Goal: Information Seeking & Learning: Learn about a topic

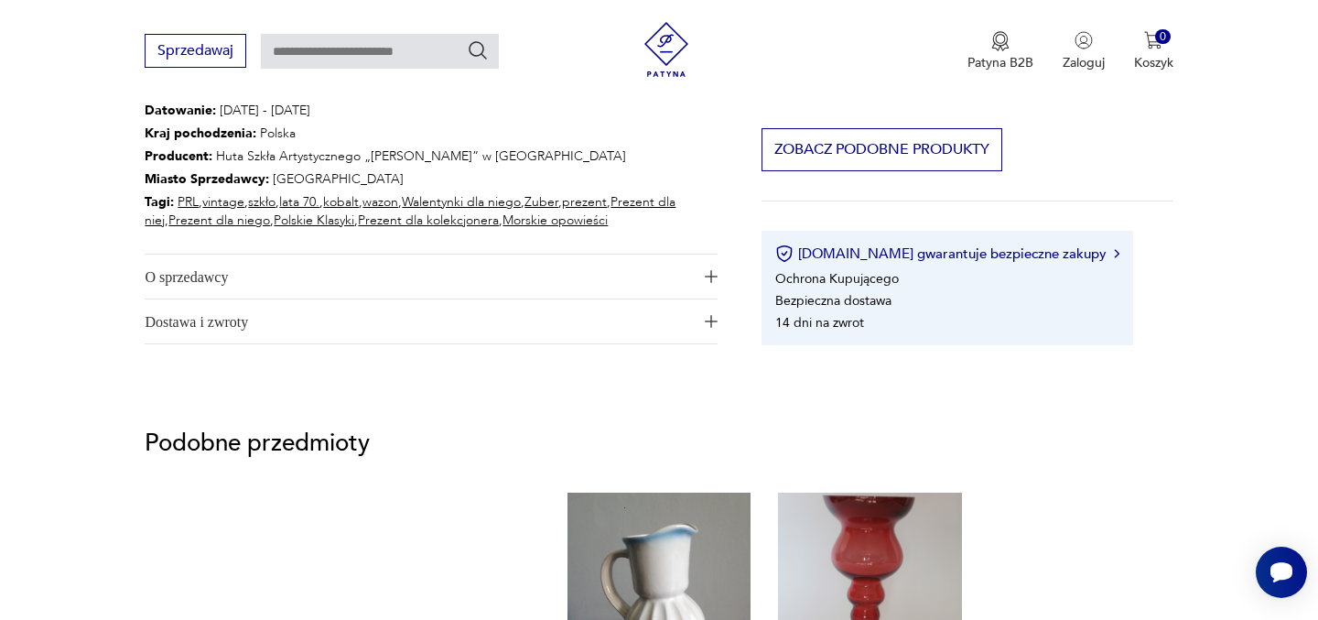
scroll to position [1090, 0]
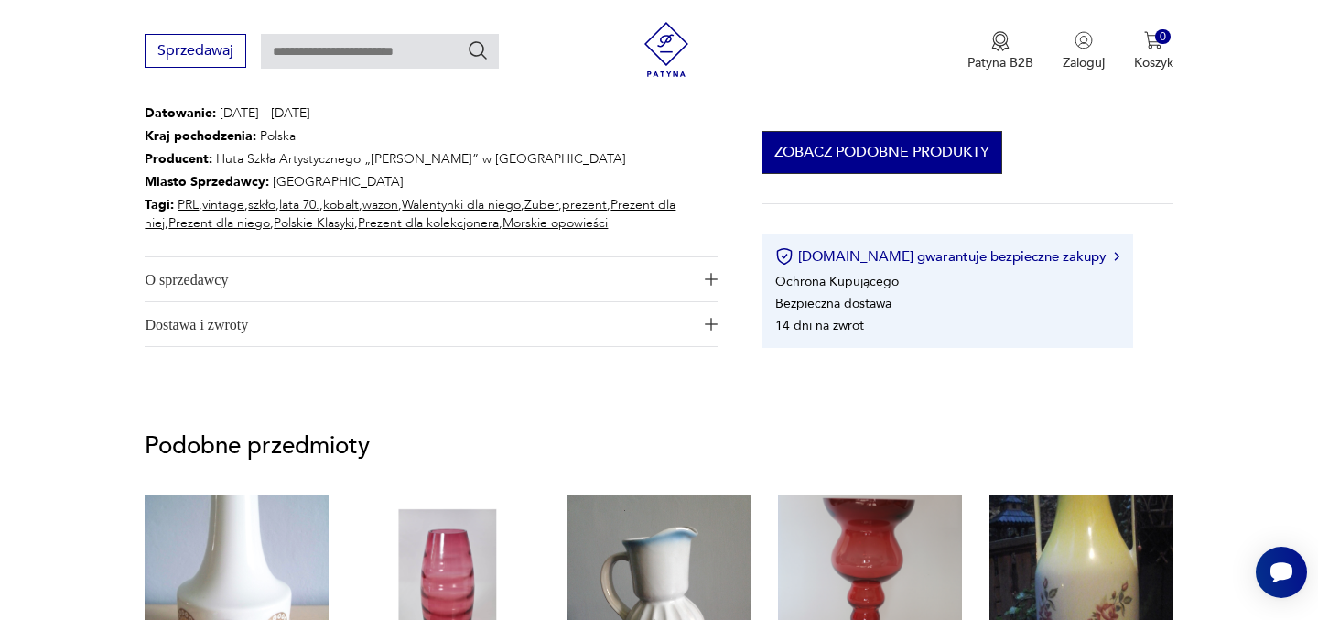
click at [892, 151] on button "Zobacz podobne produkty" at bounding box center [881, 152] width 241 height 43
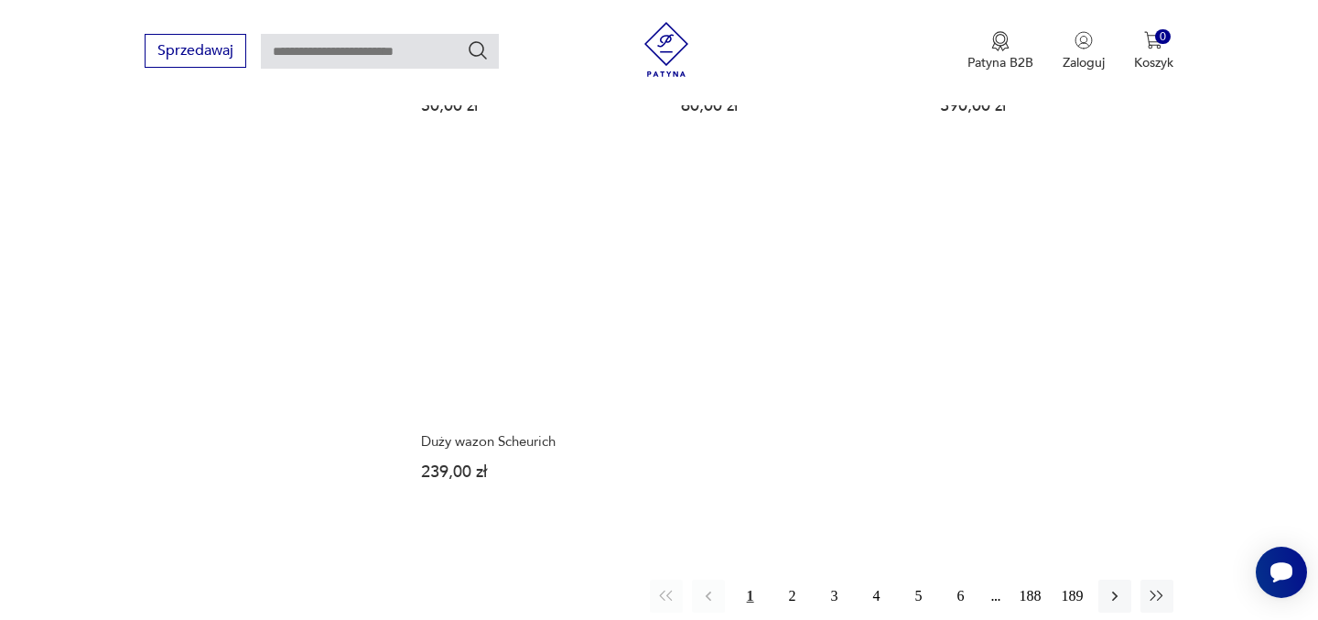
scroll to position [2697, 0]
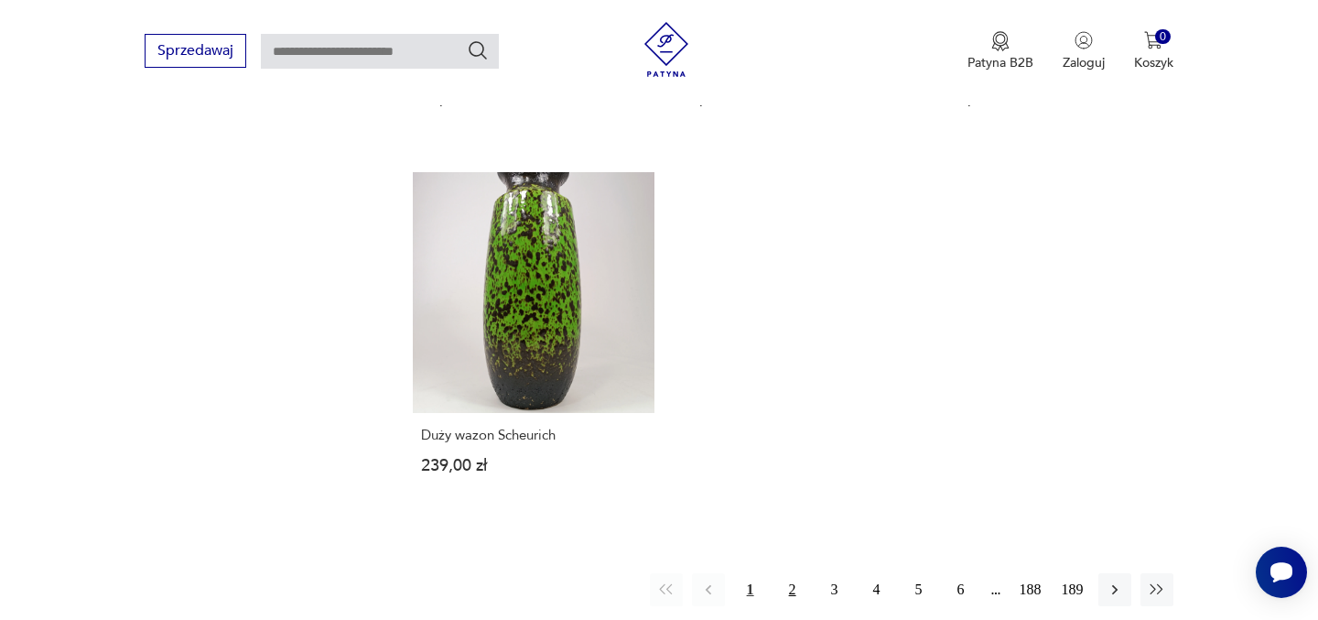
click at [794, 573] on button "2" at bounding box center [792, 589] width 33 height 33
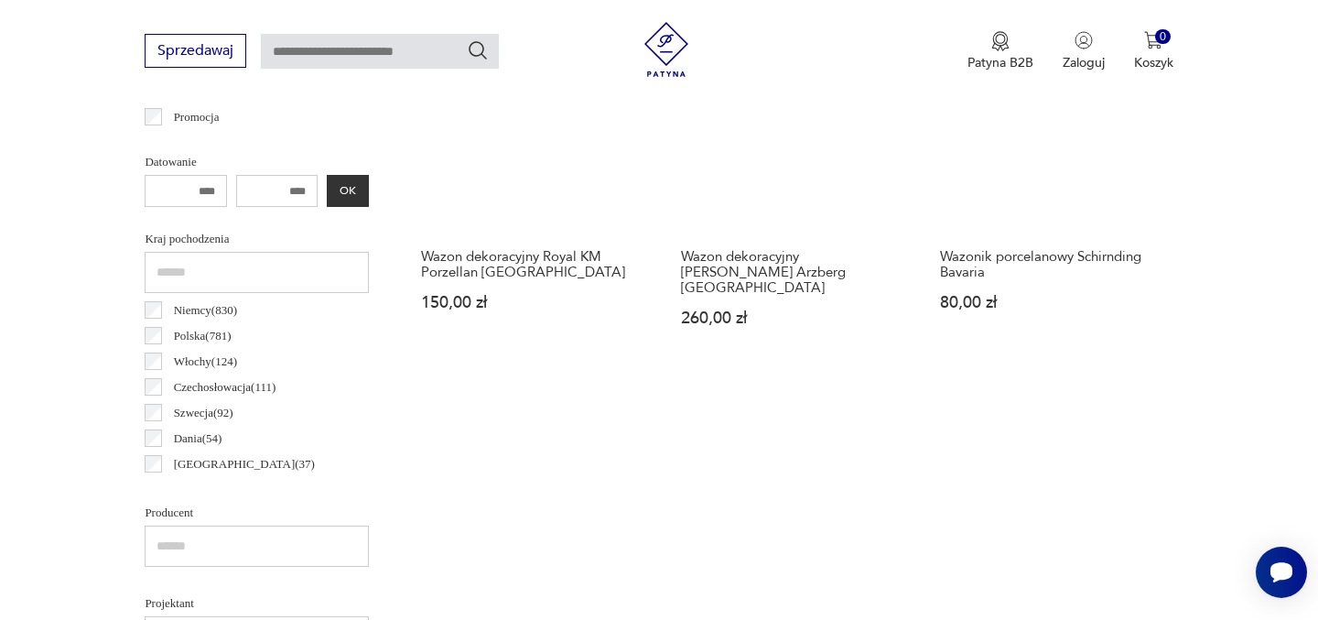
scroll to position [832, 0]
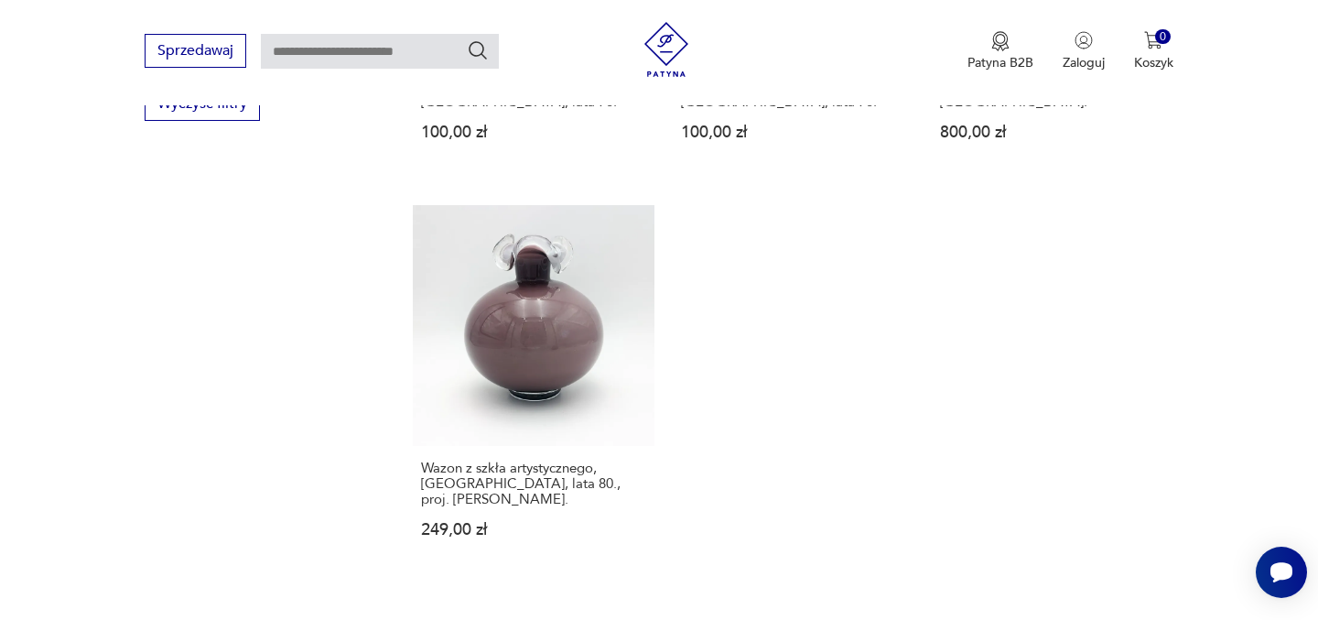
scroll to position [2614, 0]
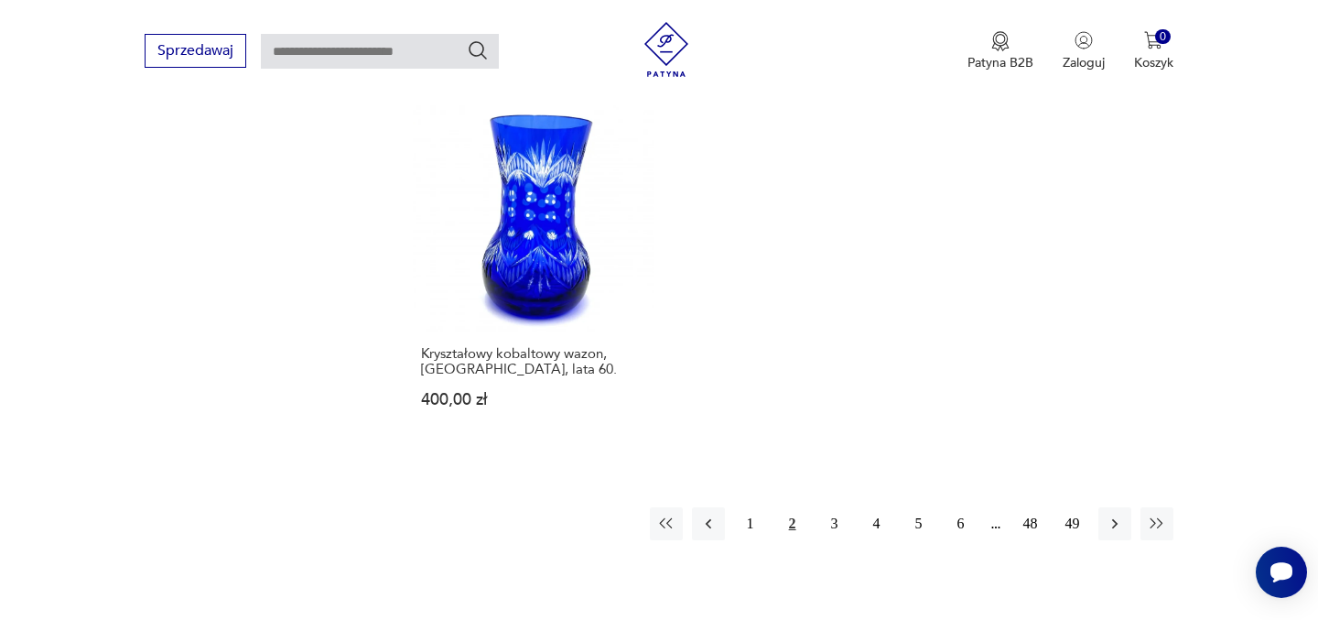
scroll to position [2677, 0]
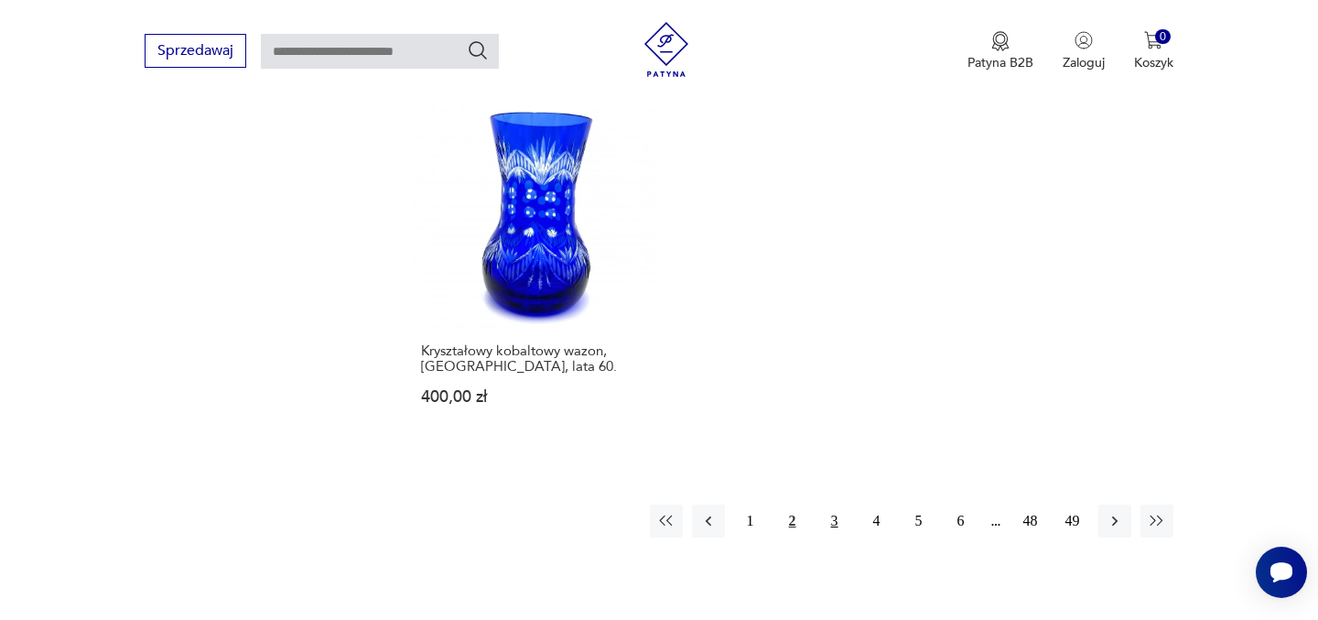
click at [833, 504] on button "3" at bounding box center [834, 520] width 33 height 33
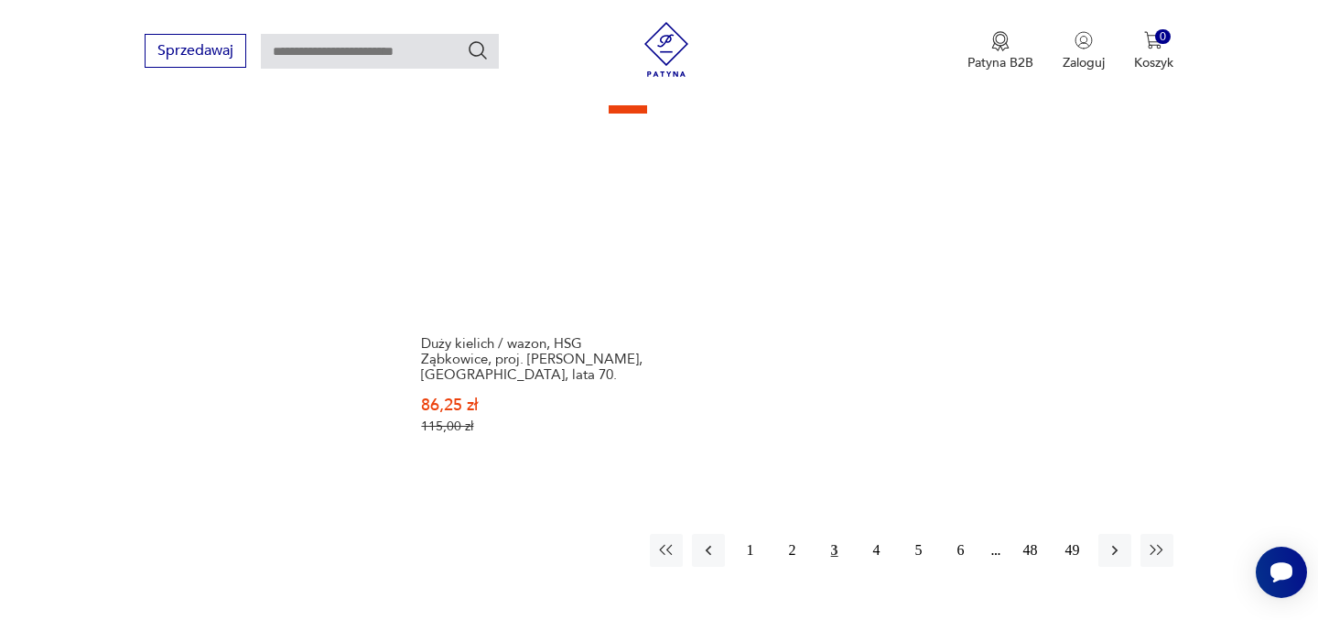
scroll to position [2737, 0]
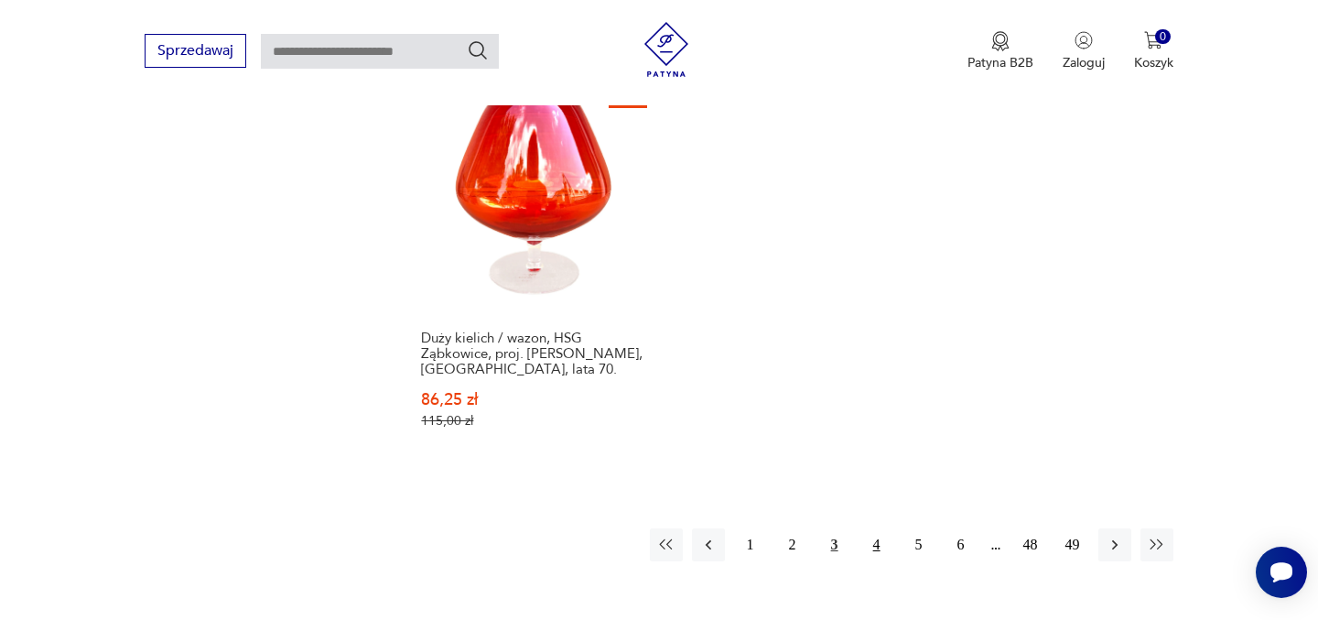
click at [876, 528] on button "4" at bounding box center [876, 544] width 33 height 33
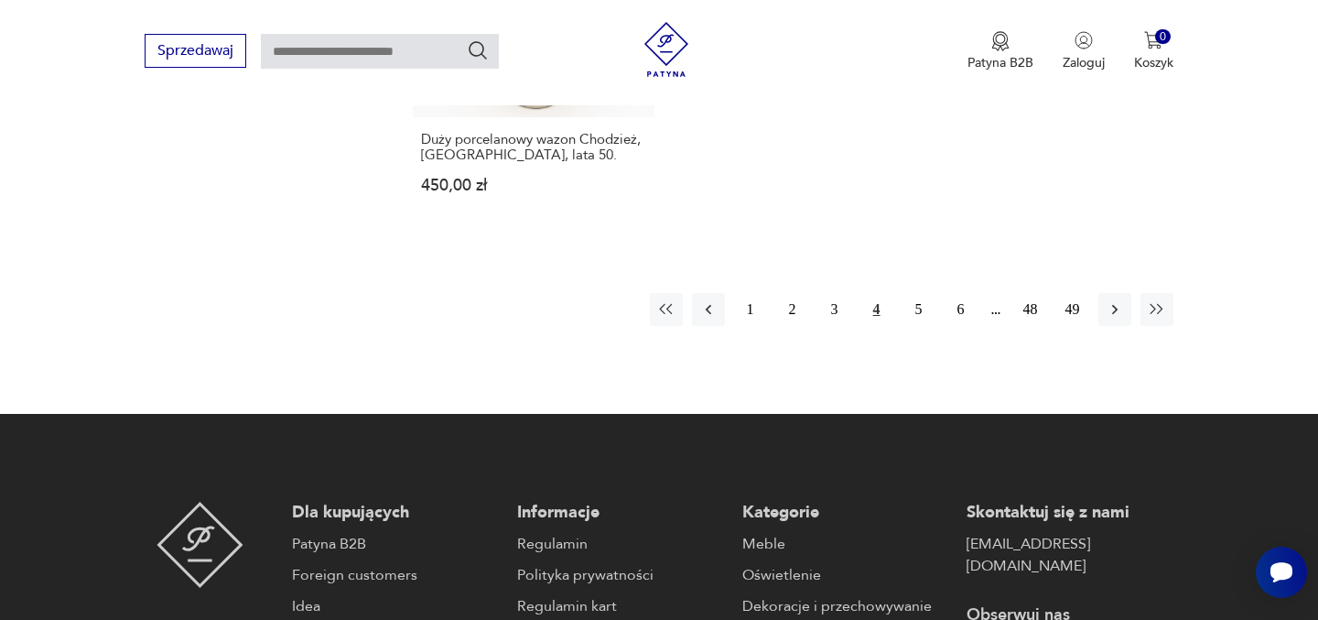
scroll to position [2921, 0]
click at [918, 292] on button "5" at bounding box center [918, 308] width 33 height 33
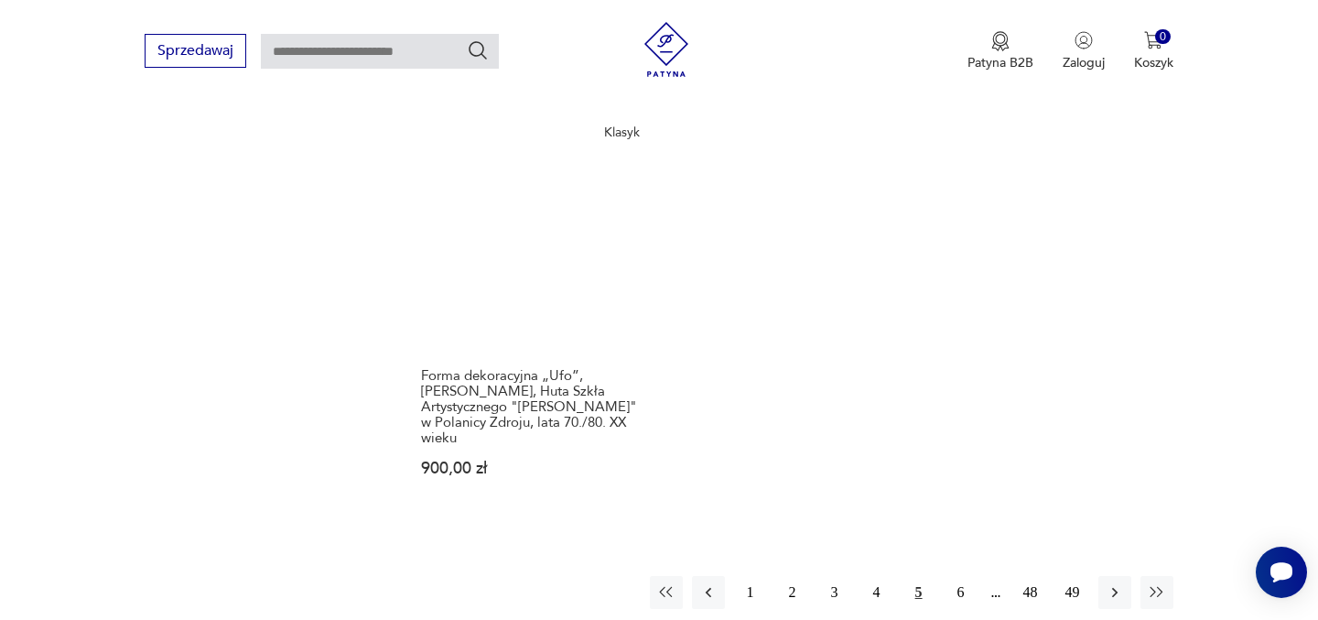
scroll to position [2753, 0]
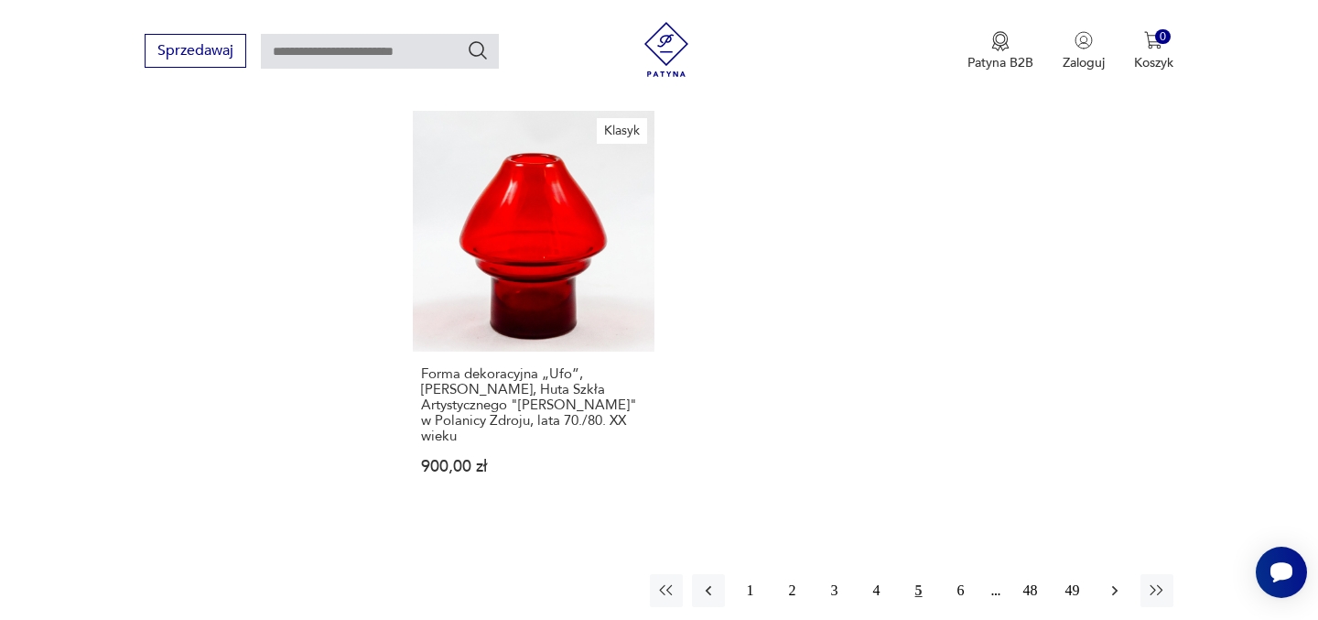
click at [1111, 581] on icon "button" at bounding box center [1115, 590] width 18 height 18
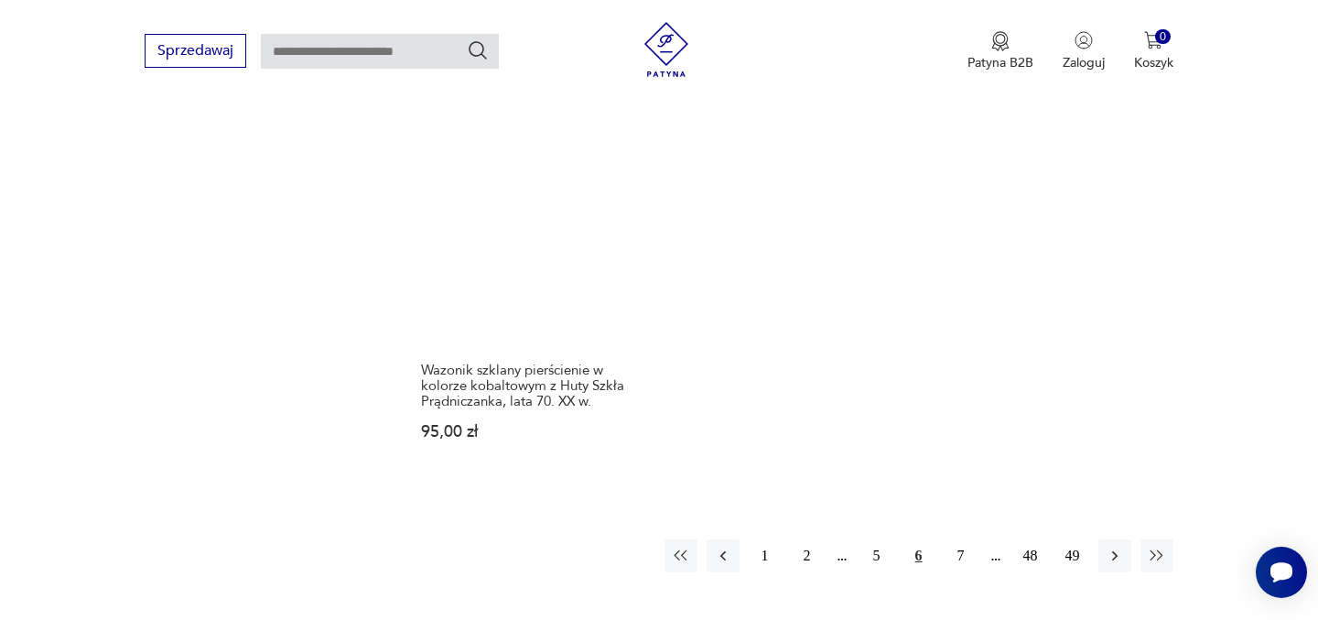
scroll to position [2829, 0]
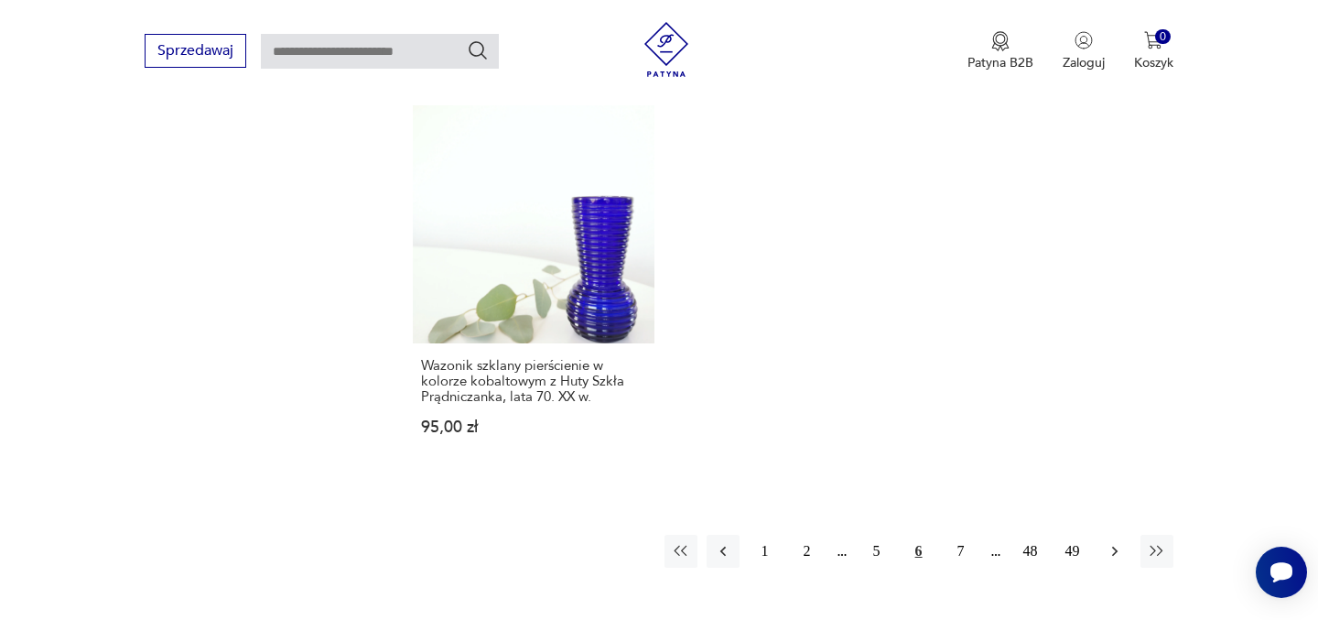
click at [1114, 546] on icon "button" at bounding box center [1113, 551] width 5 height 10
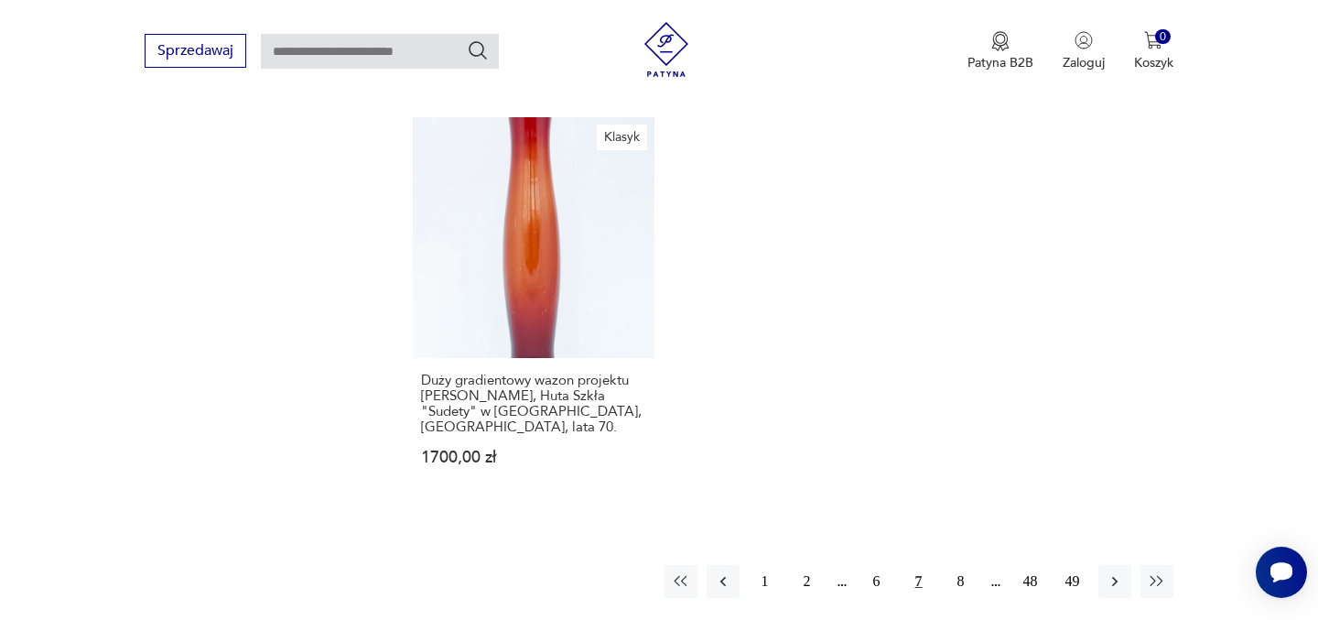
scroll to position [2838, 0]
click at [1114, 574] on icon "button" at bounding box center [1113, 579] width 5 height 10
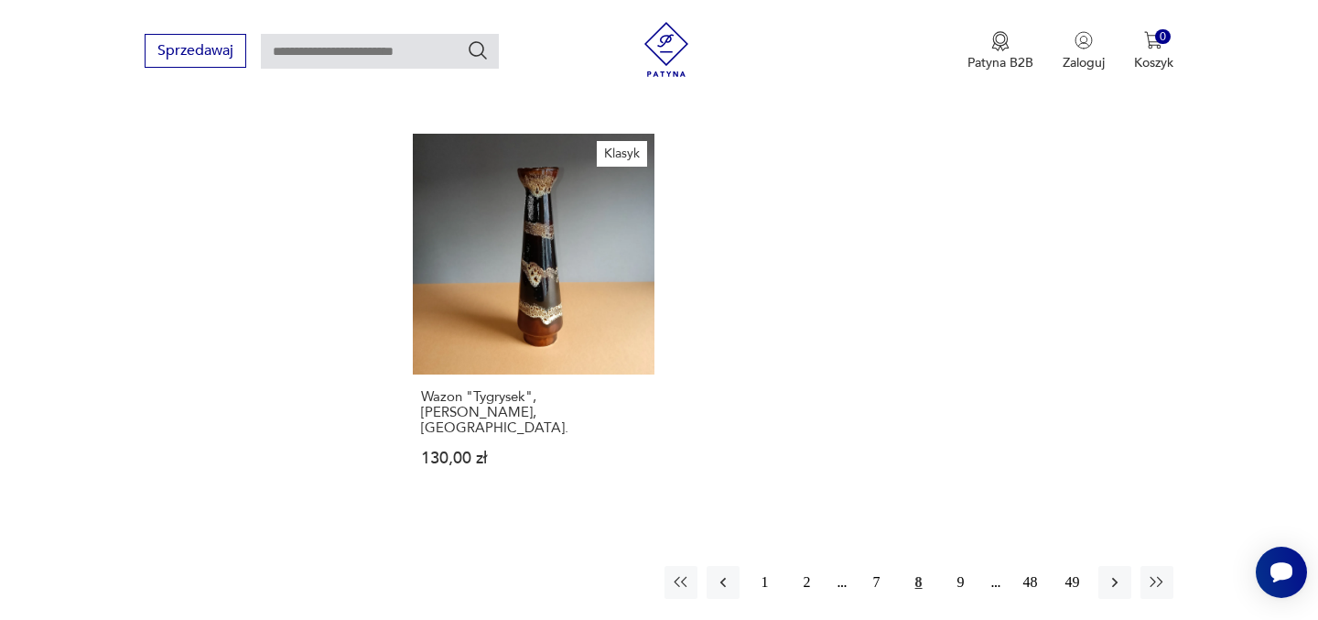
scroll to position [2766, 0]
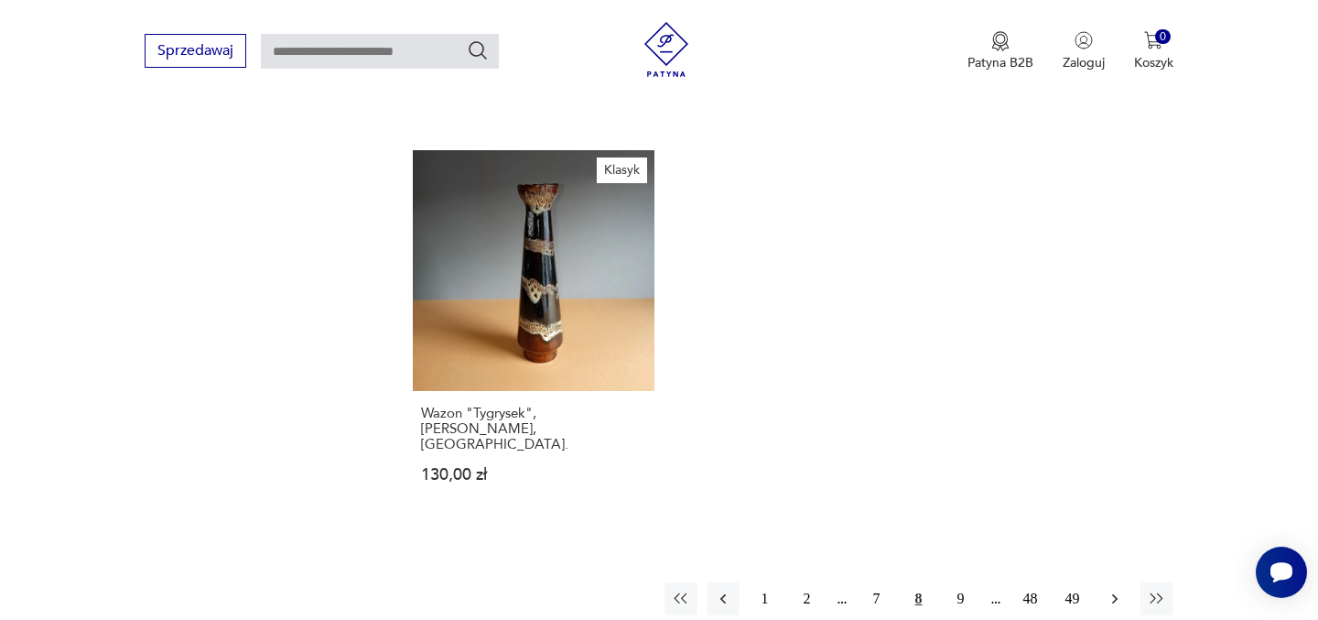
click at [1114, 589] on icon "button" at bounding box center [1115, 598] width 18 height 18
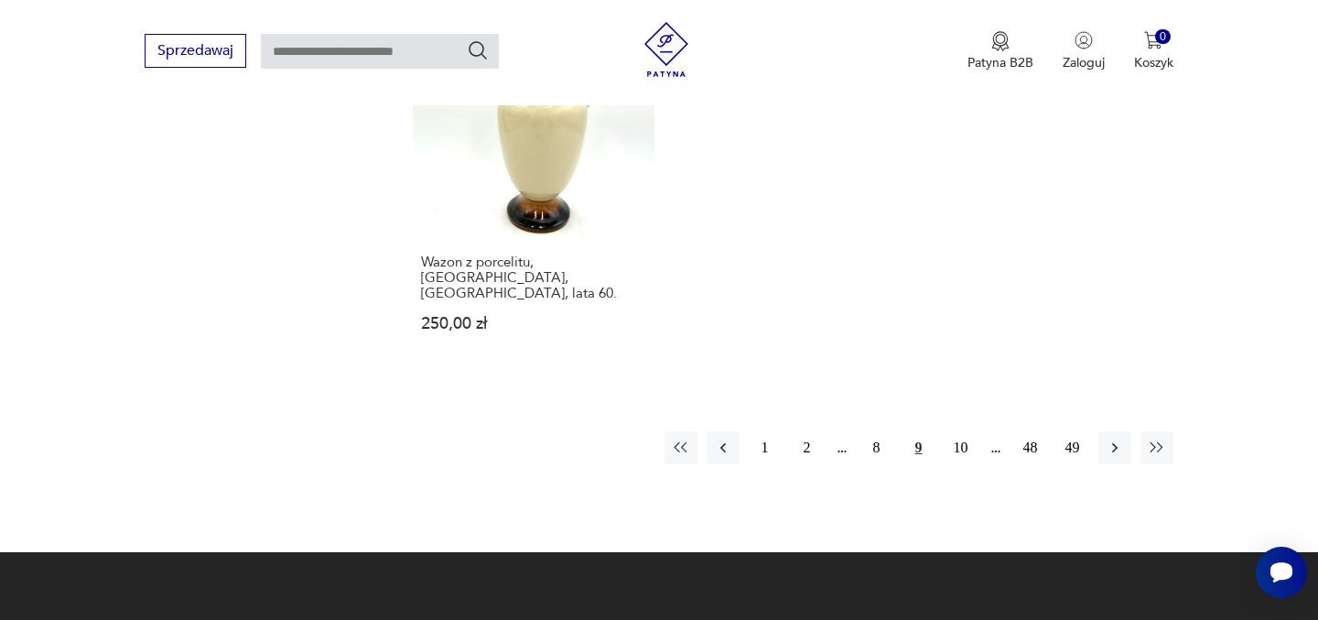
scroll to position [2793, 0]
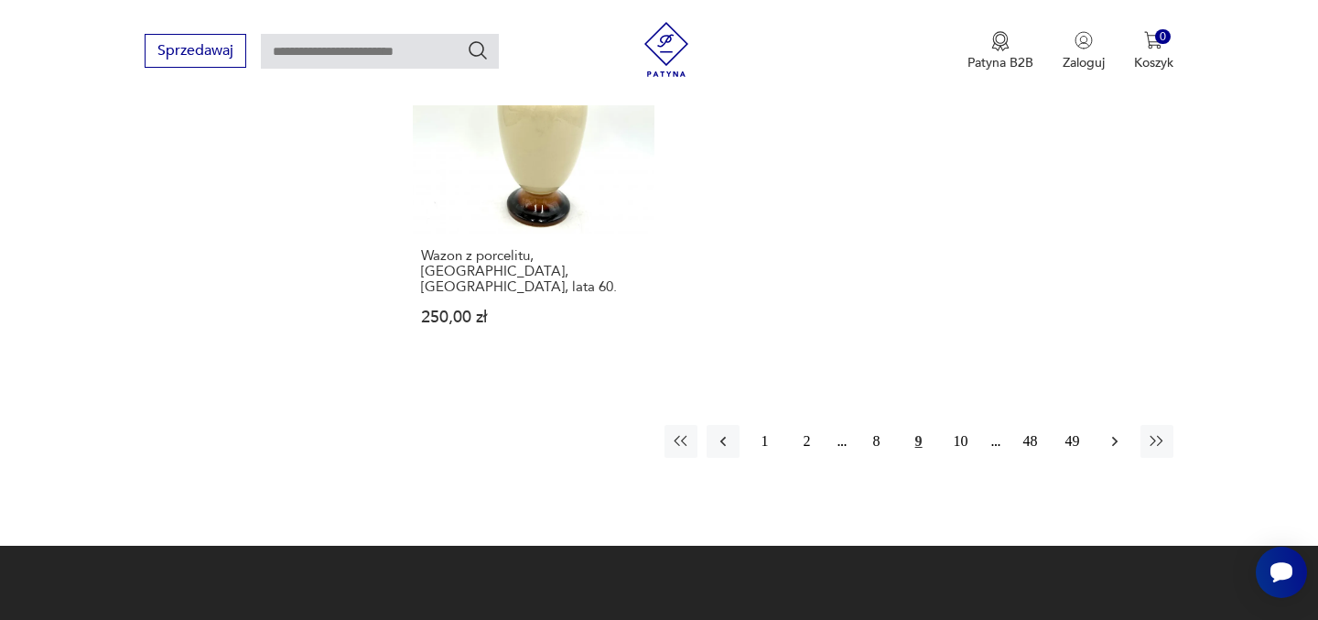
click at [1112, 432] on icon "button" at bounding box center [1115, 441] width 18 height 18
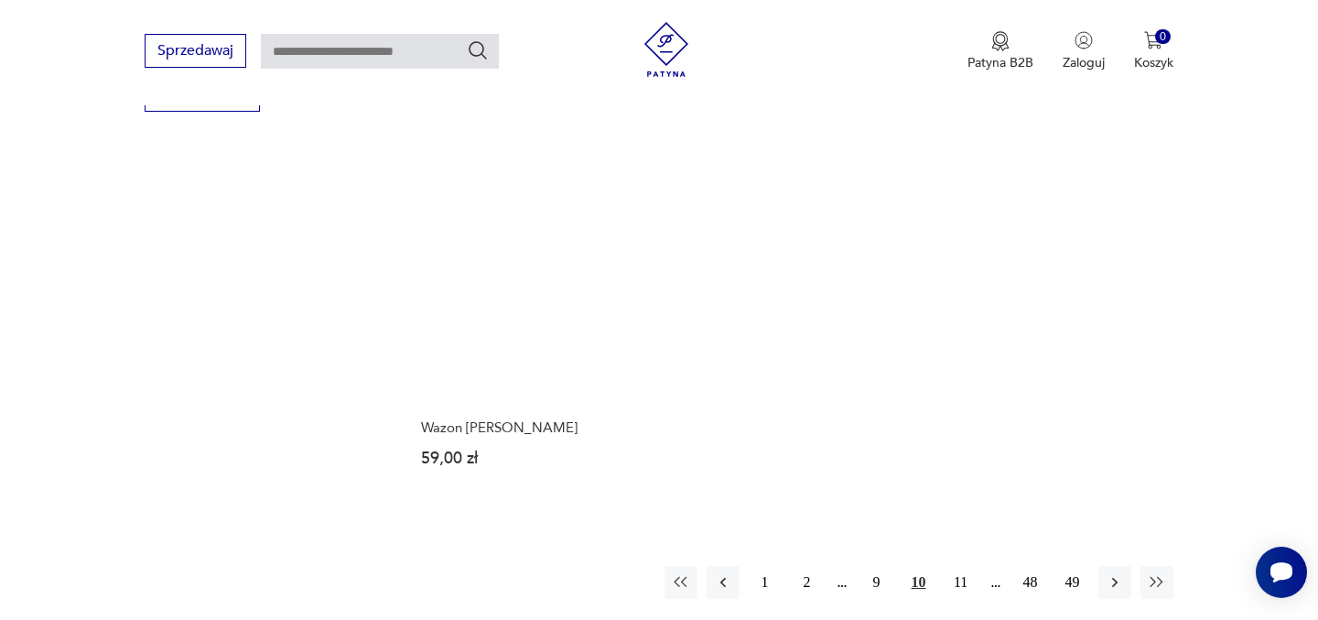
scroll to position [2623, 0]
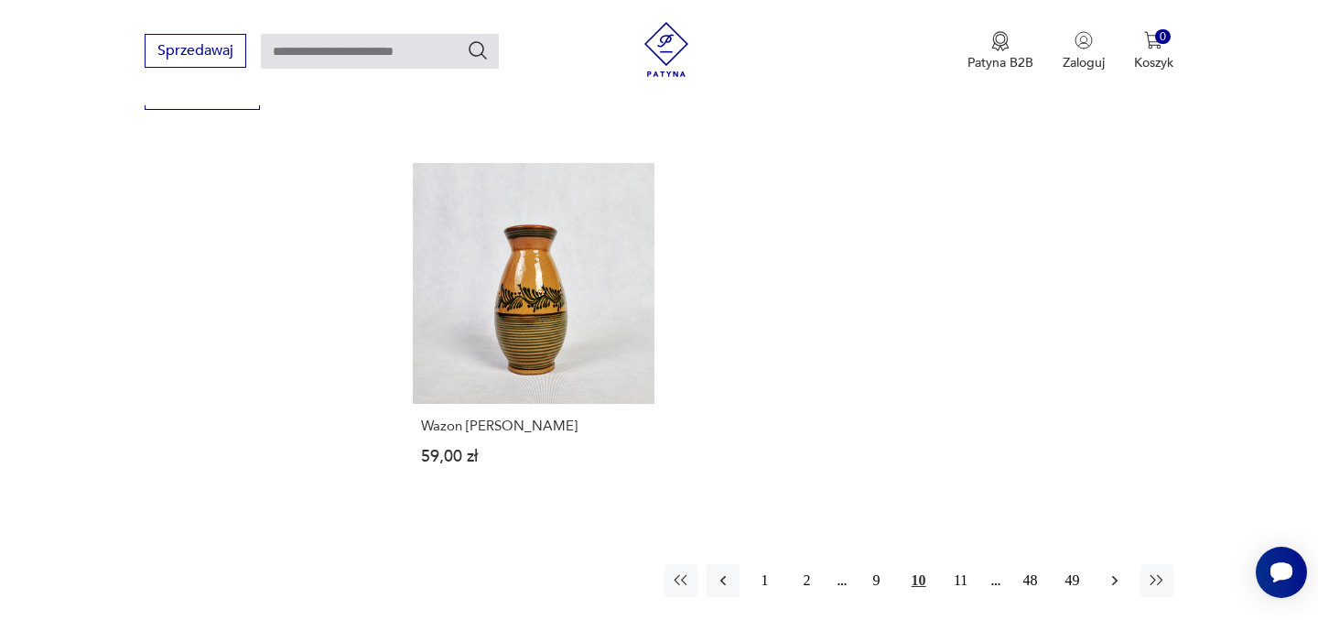
click at [1115, 576] on icon "button" at bounding box center [1113, 581] width 5 height 10
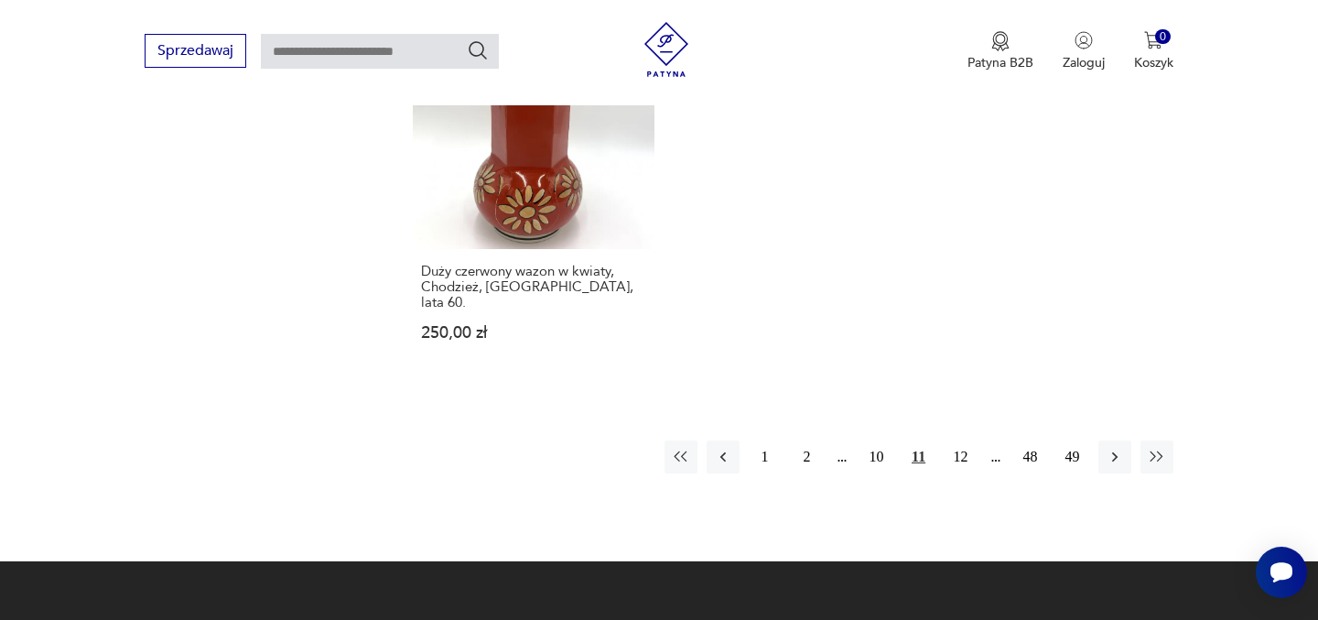
scroll to position [2848, 0]
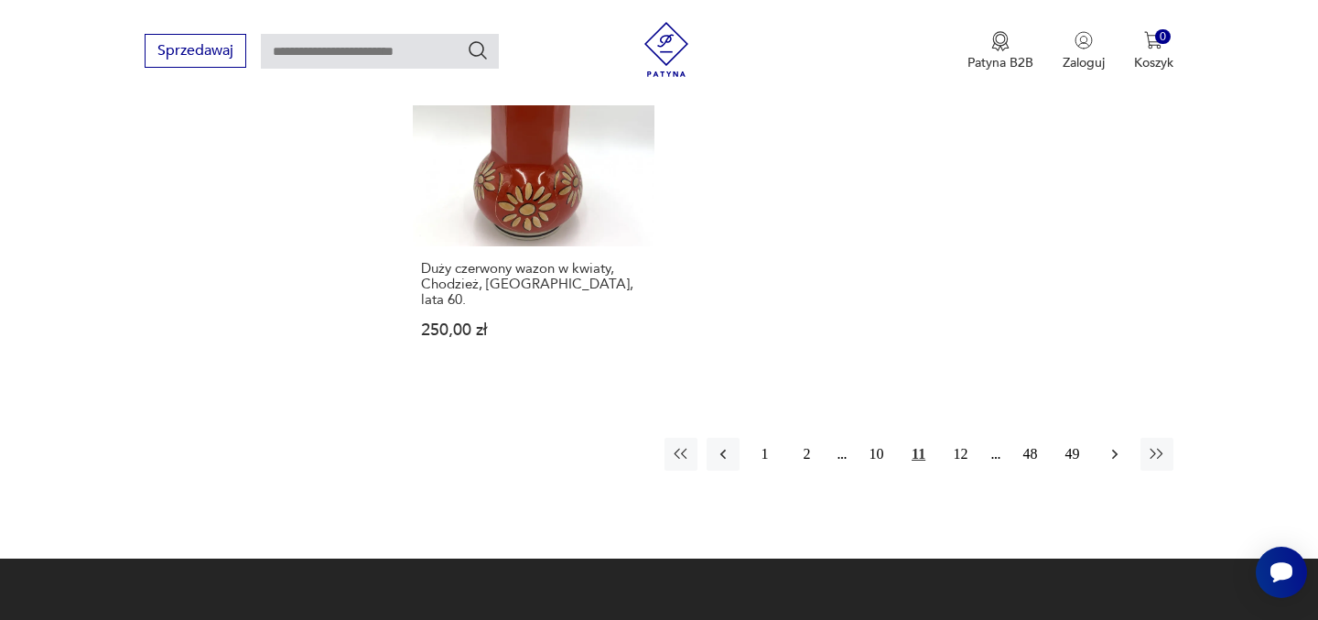
click at [1113, 445] on icon "button" at bounding box center [1115, 454] width 18 height 18
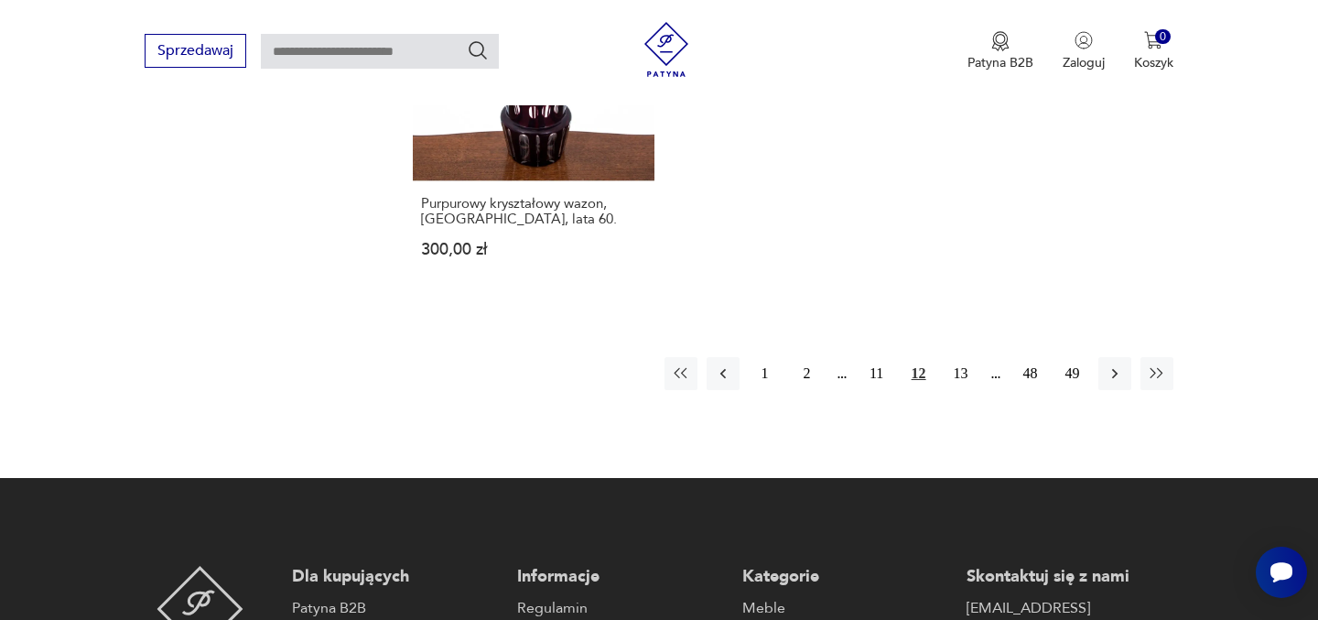
scroll to position [2846, 0]
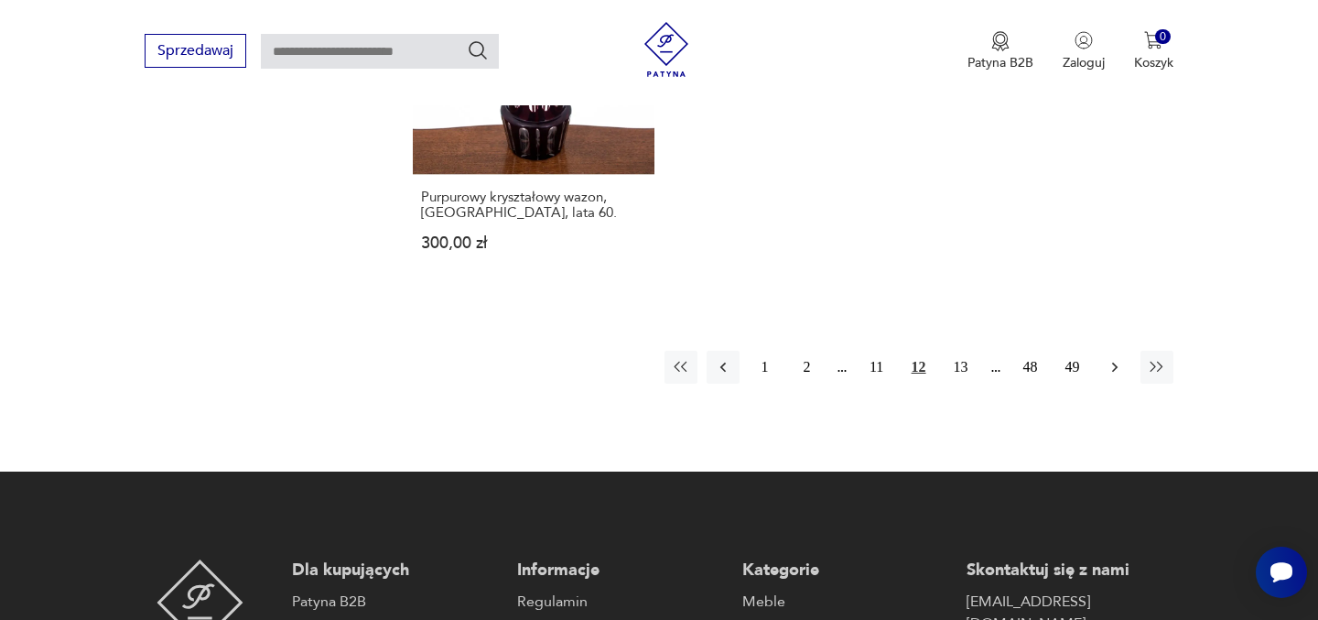
click at [1114, 362] on icon "button" at bounding box center [1113, 367] width 5 height 10
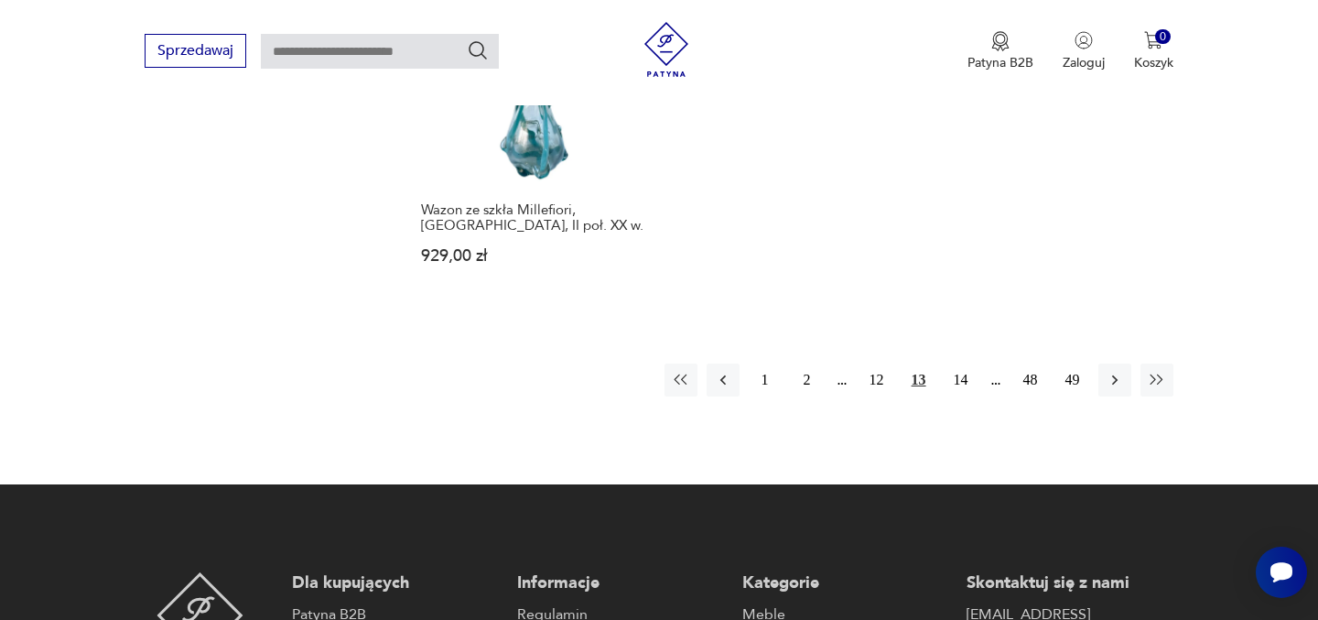
scroll to position [2850, 0]
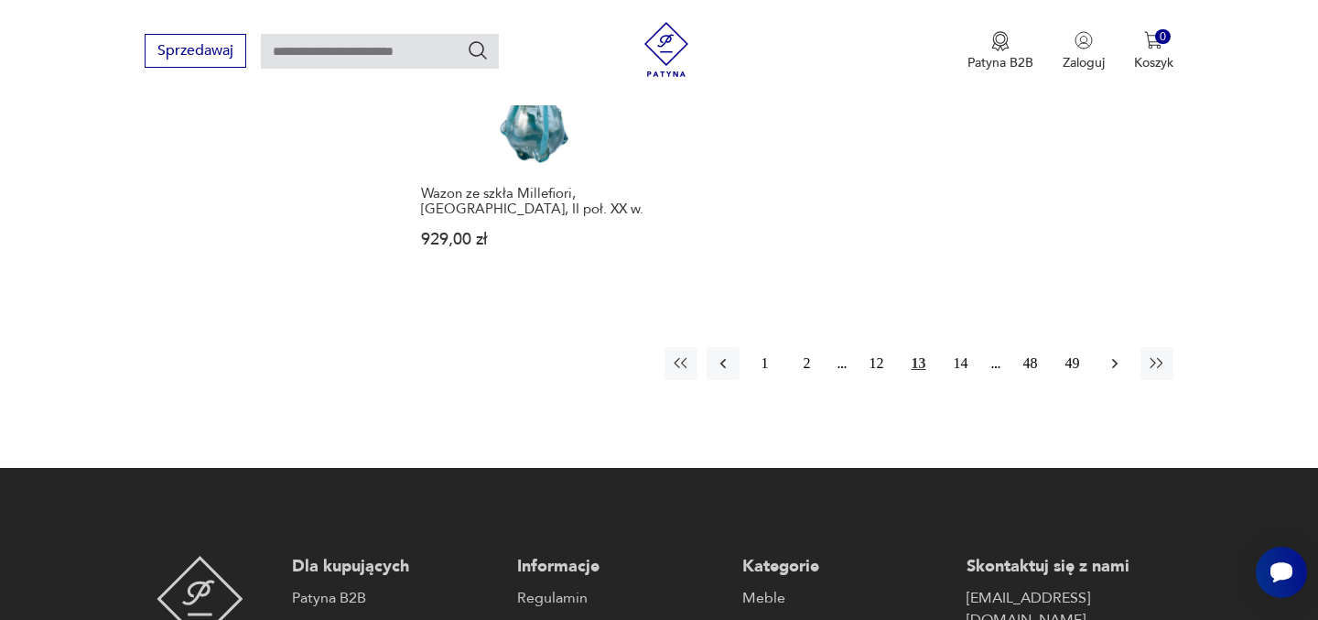
click at [1119, 354] on icon "button" at bounding box center [1115, 363] width 18 height 18
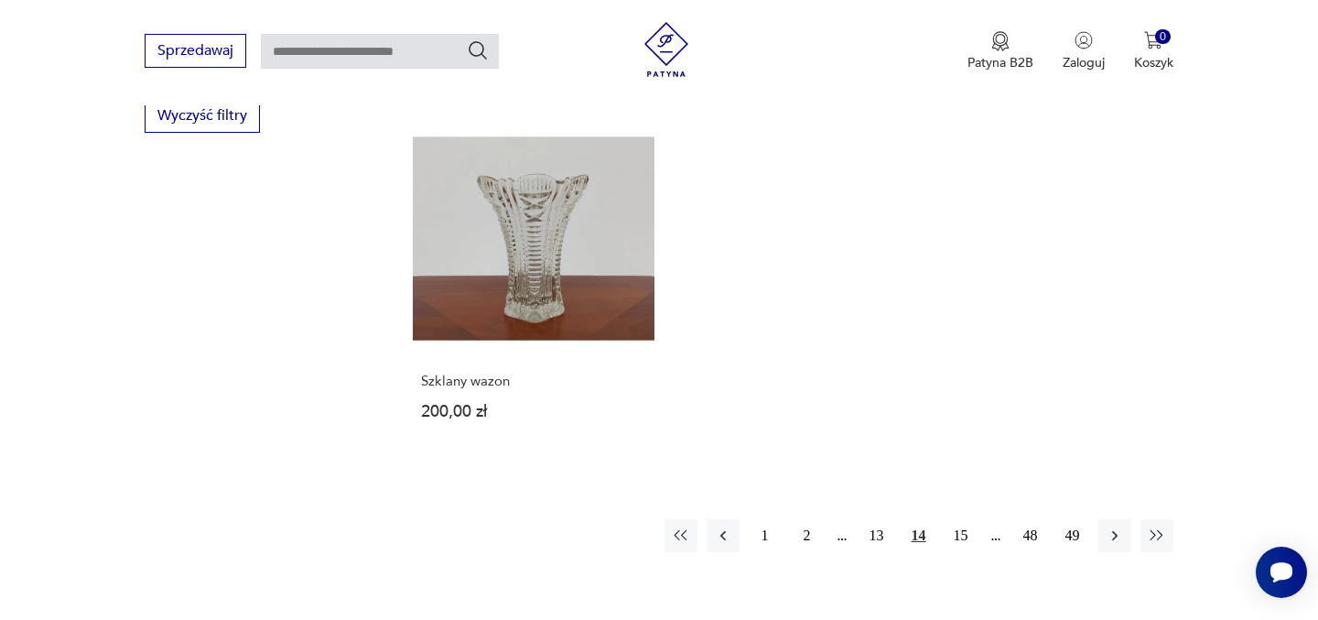
scroll to position [2603, 0]
click at [1116, 524] on icon "button" at bounding box center [1115, 533] width 18 height 18
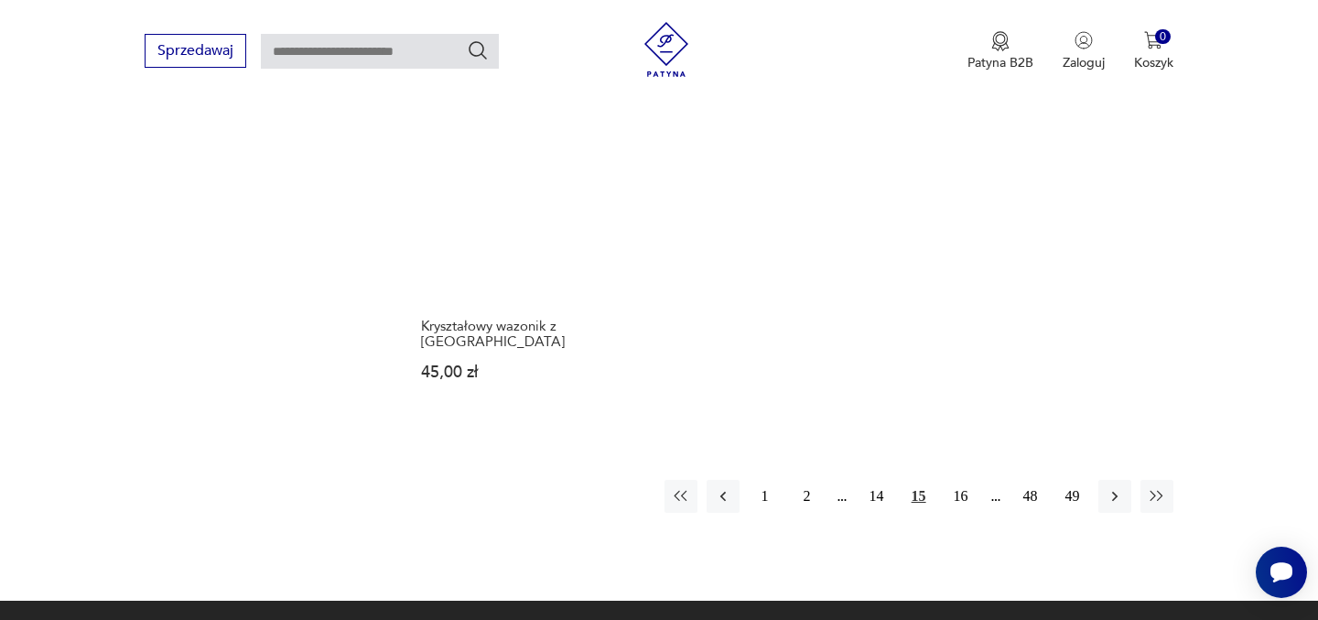
scroll to position [2641, 0]
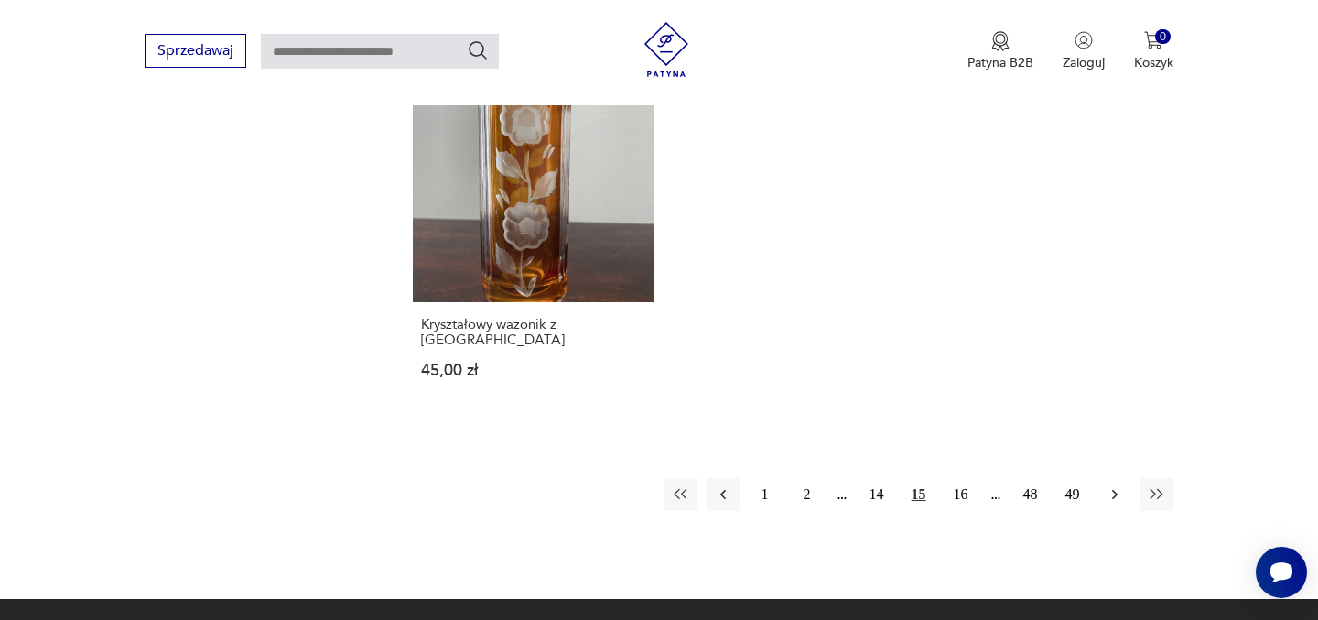
click at [1115, 485] on icon "button" at bounding box center [1115, 494] width 18 height 18
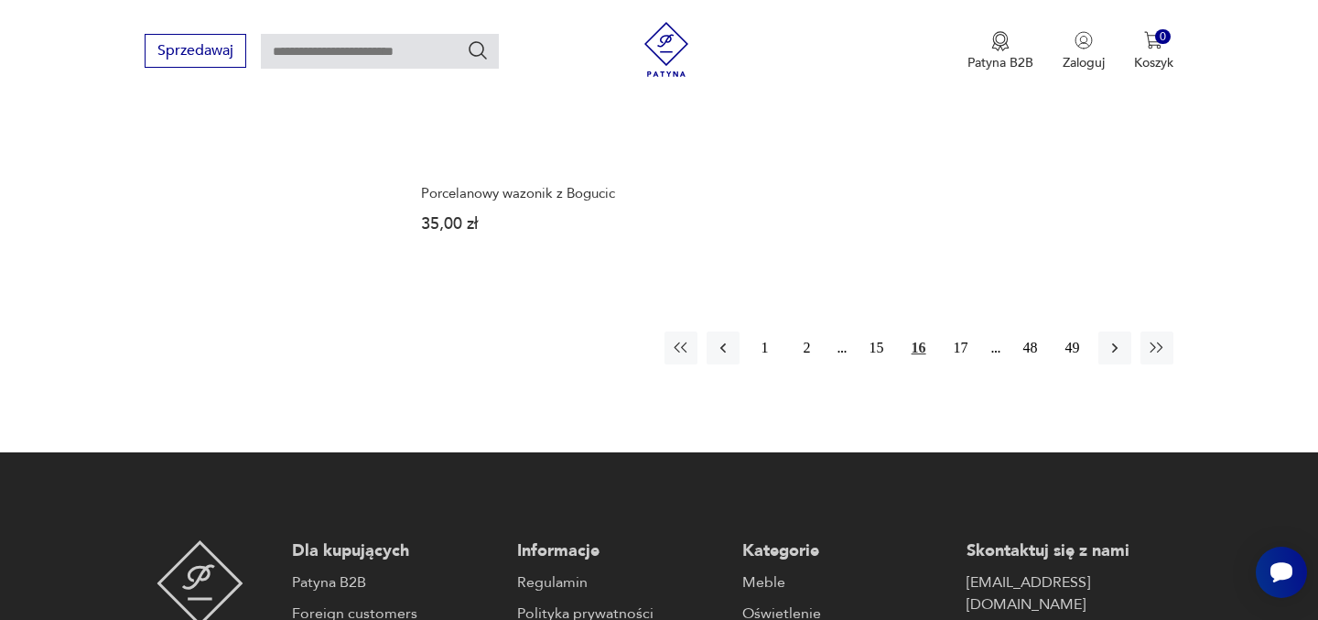
scroll to position [2851, 0]
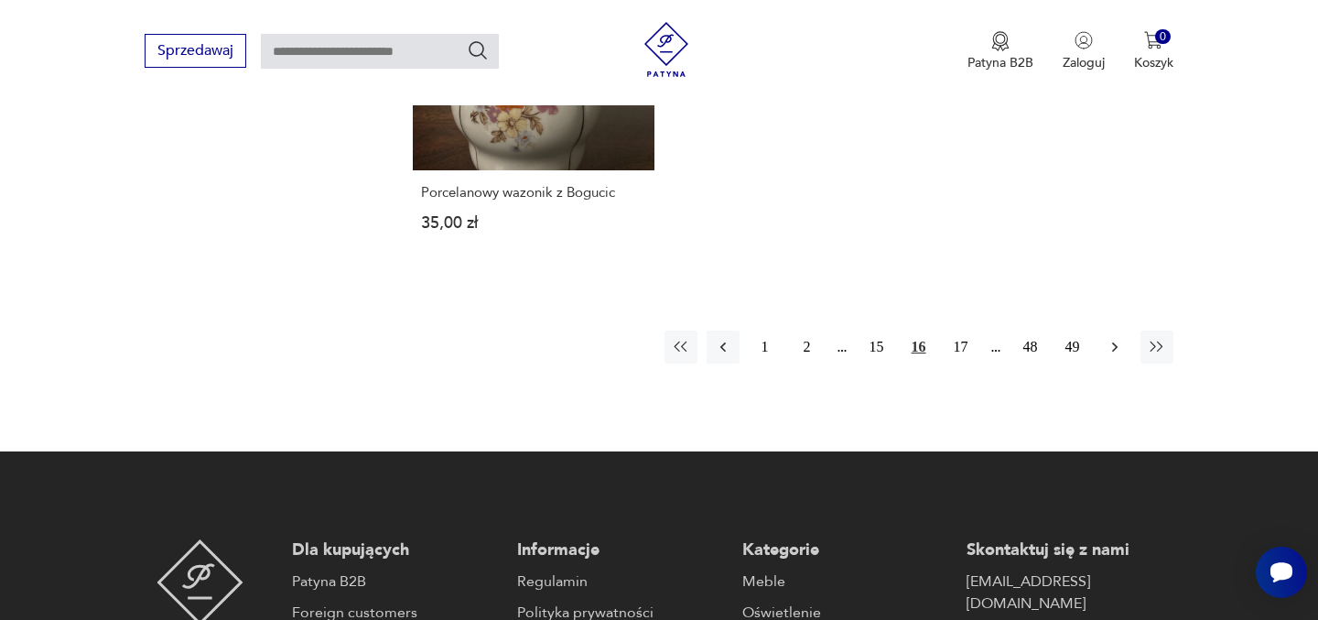
click at [1114, 338] on icon "button" at bounding box center [1115, 347] width 18 height 18
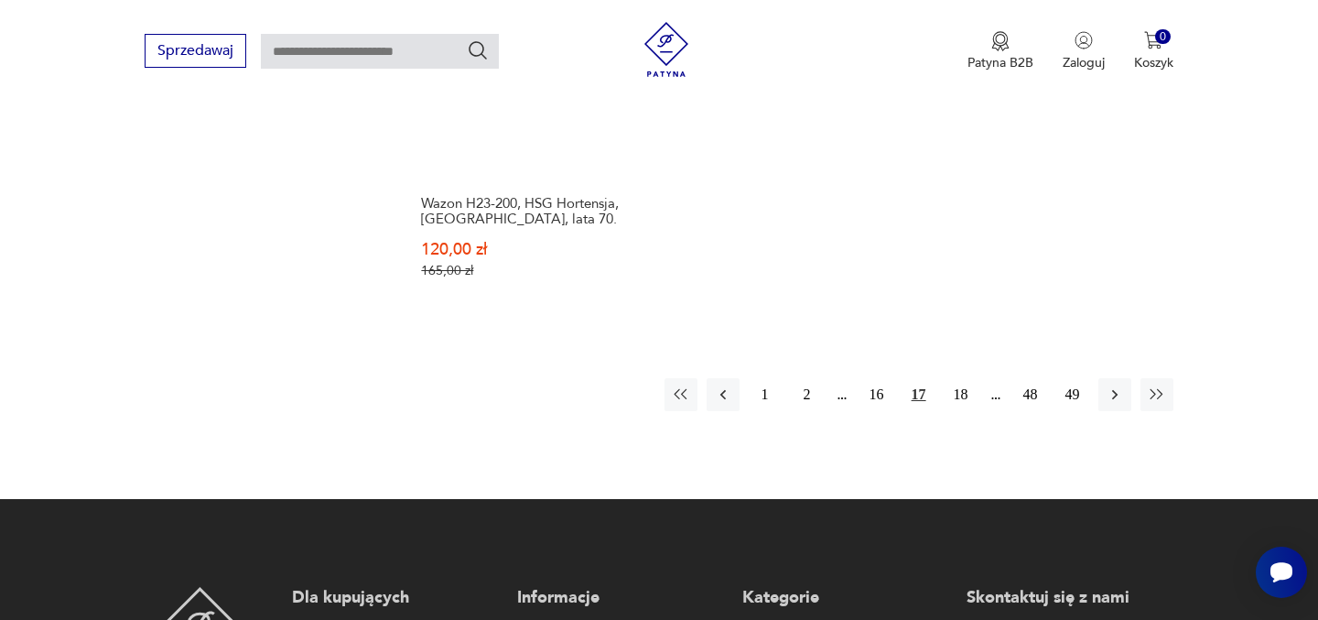
scroll to position [2877, 0]
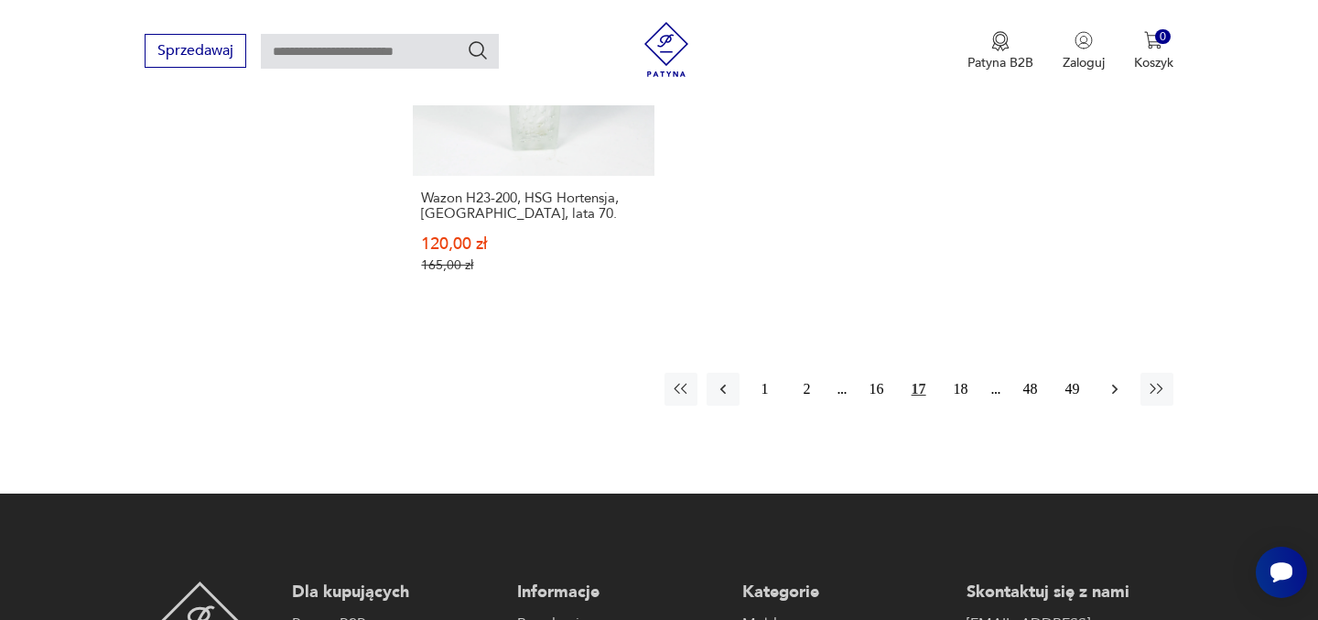
click at [1114, 380] on icon "button" at bounding box center [1115, 389] width 18 height 18
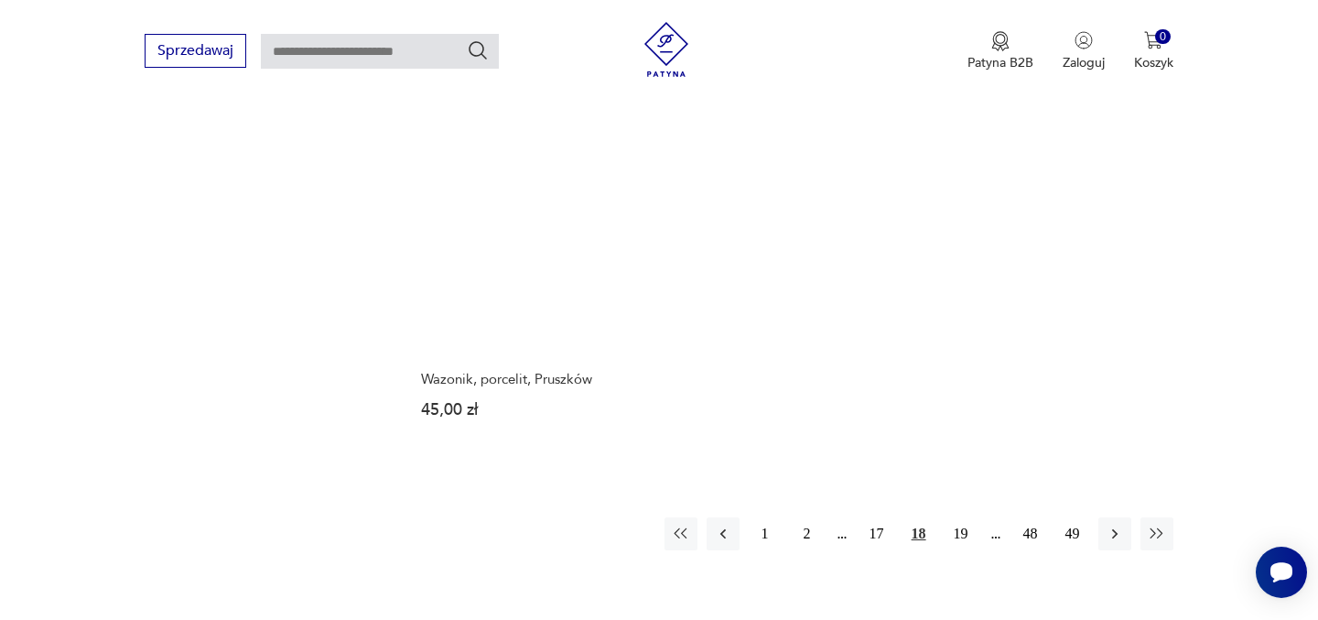
scroll to position [2651, 0]
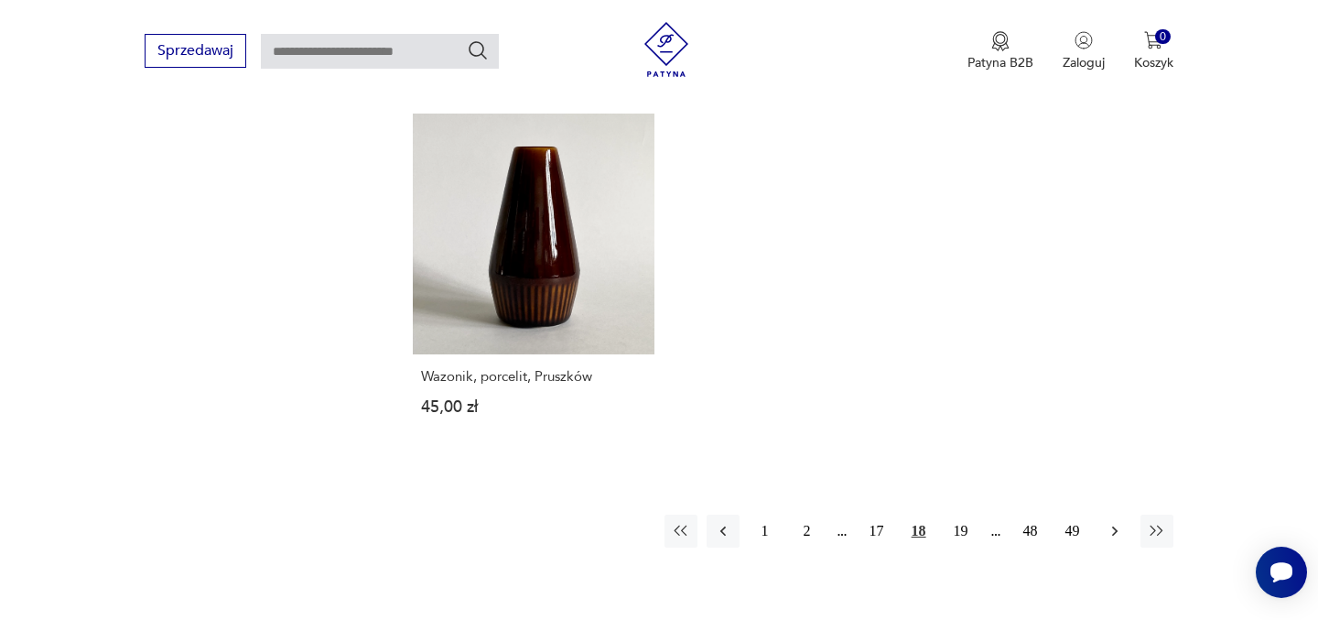
click at [1117, 522] on icon "button" at bounding box center [1115, 531] width 18 height 18
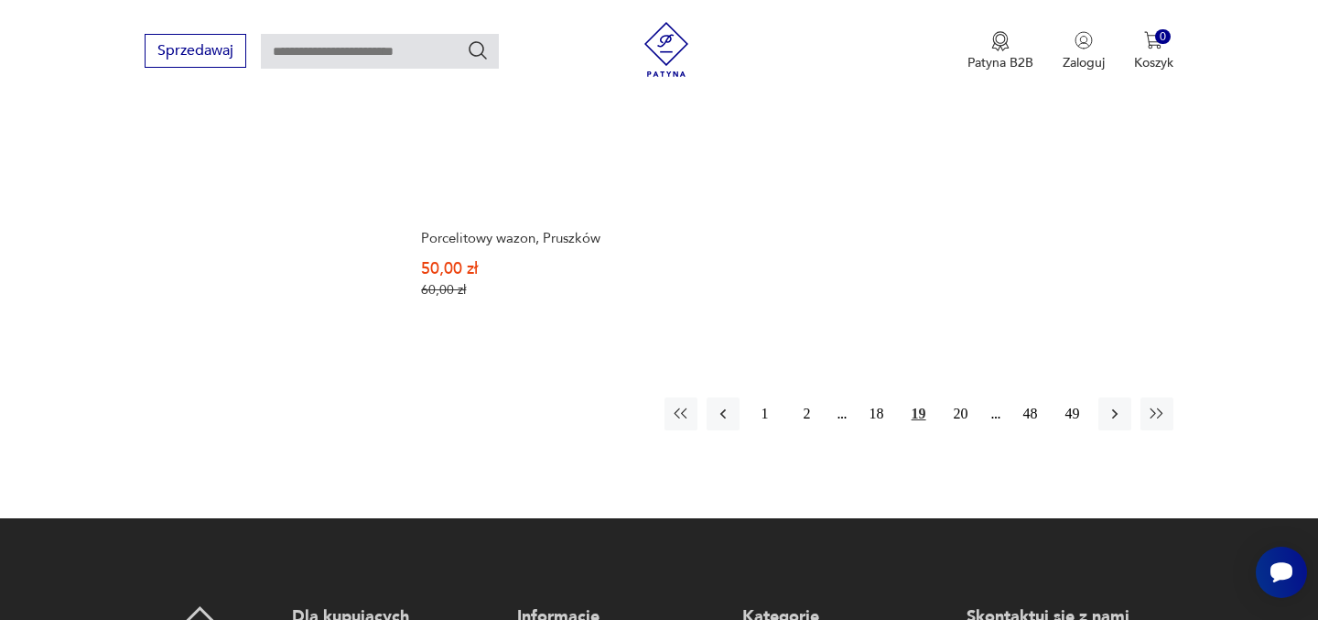
scroll to position [2775, 0]
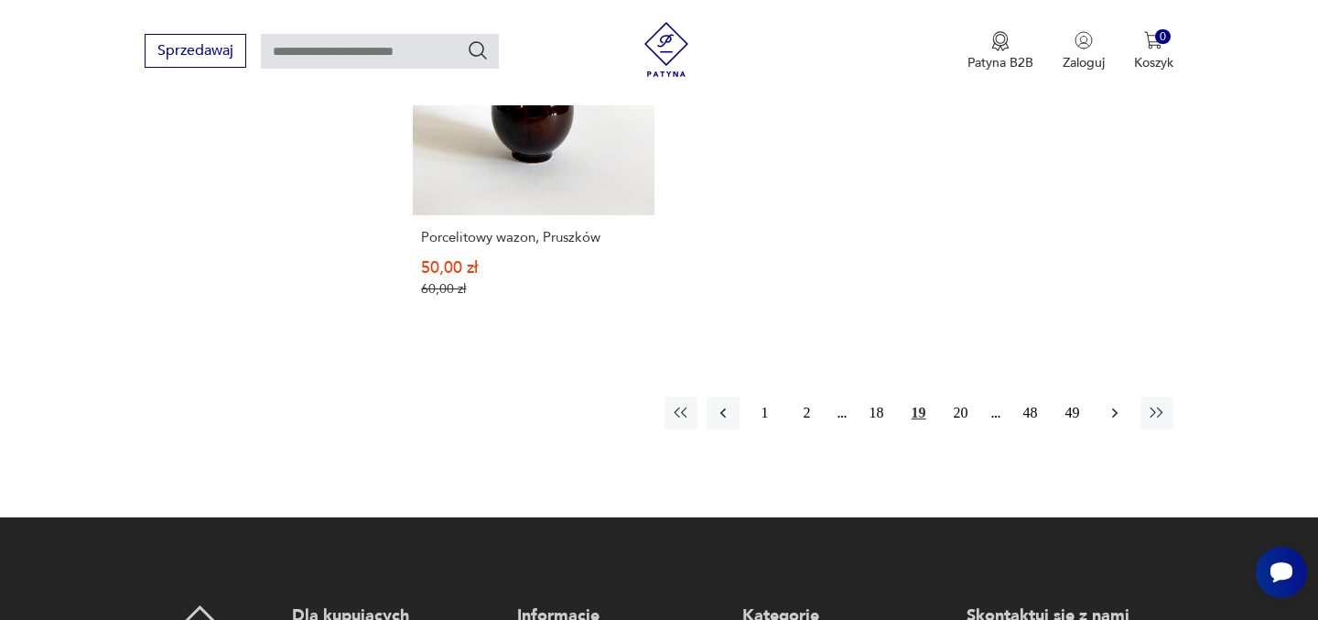
click at [1114, 408] on icon "button" at bounding box center [1113, 413] width 5 height 10
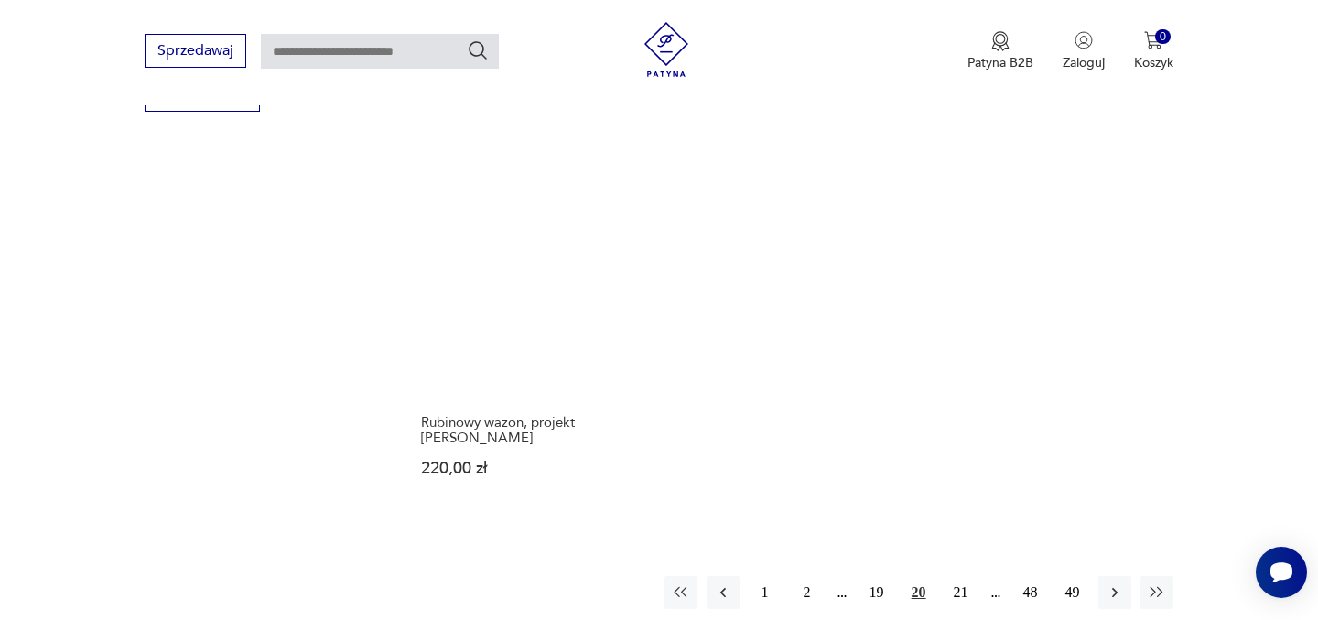
scroll to position [2624, 0]
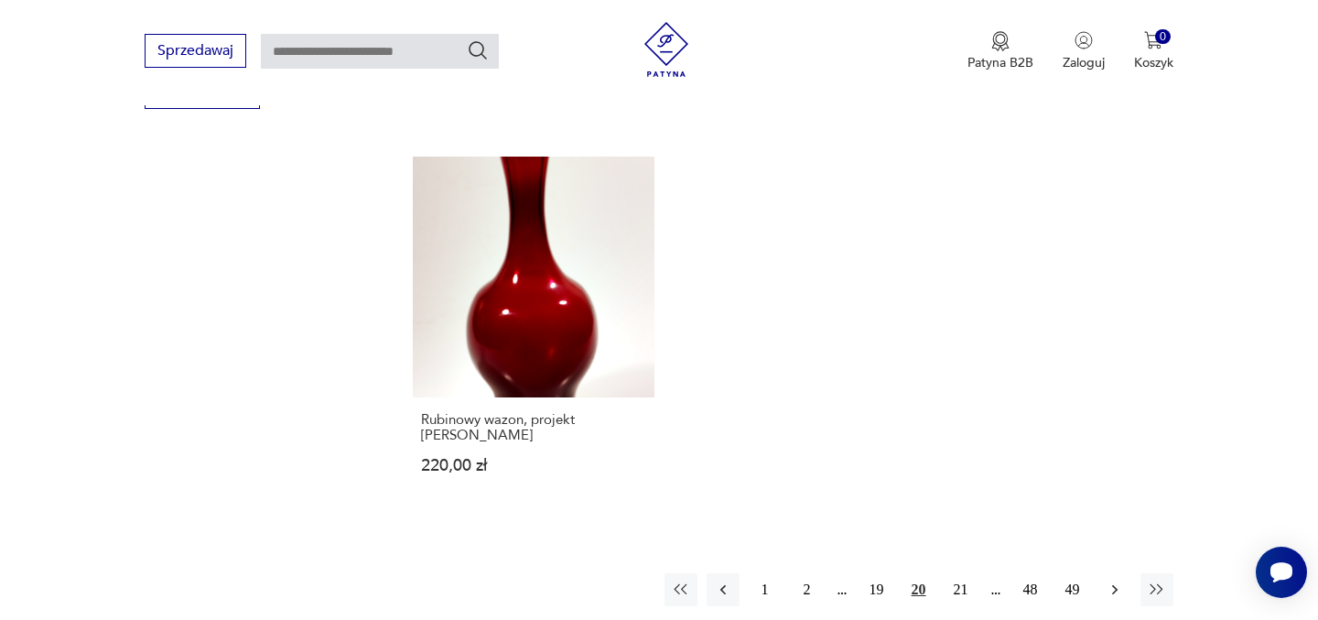
click at [1118, 580] on icon "button" at bounding box center [1115, 589] width 18 height 18
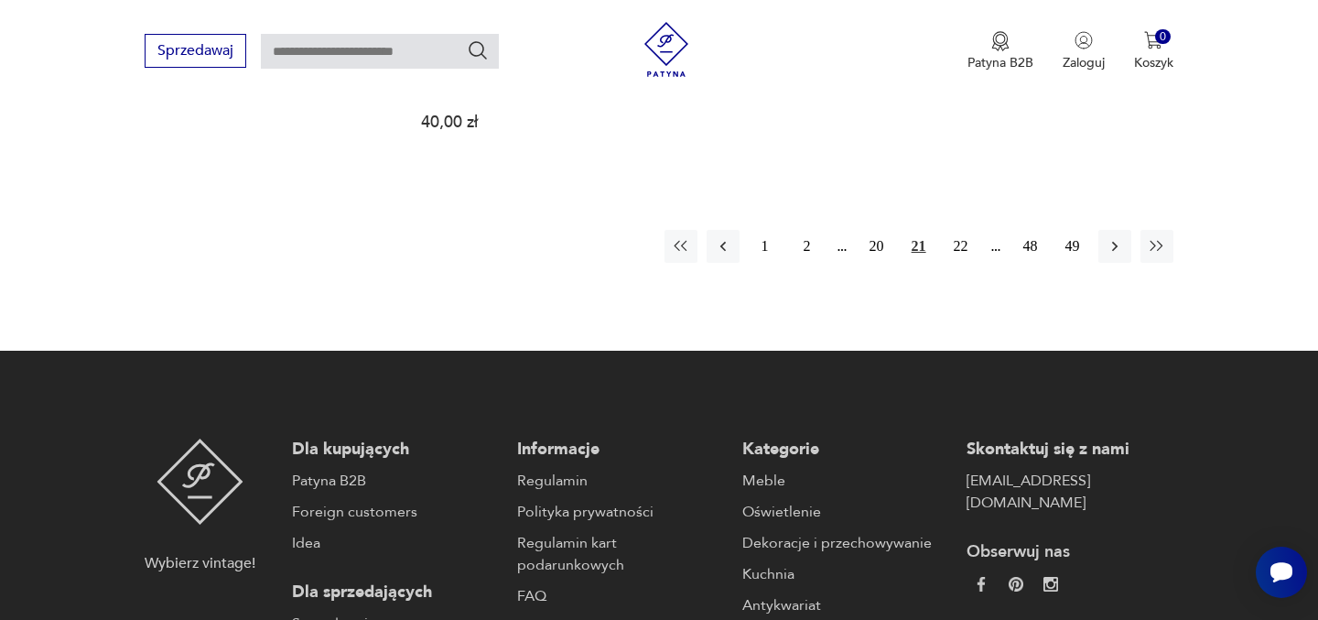
scroll to position [2969, 0]
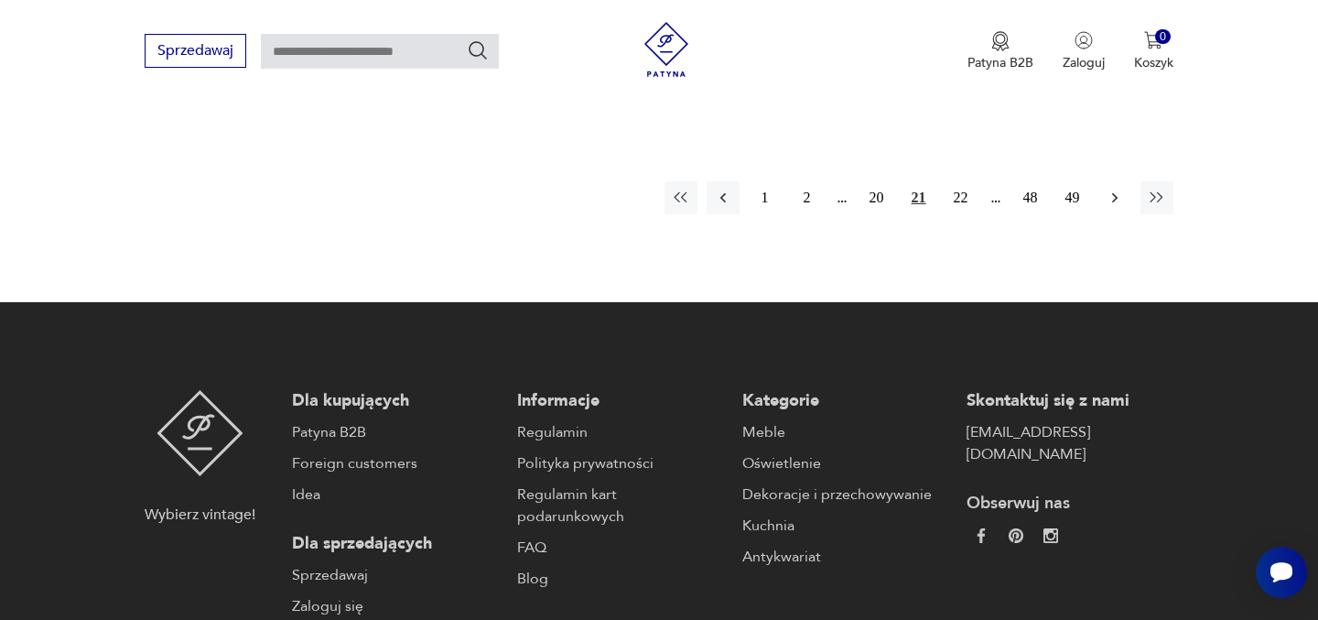
click at [1115, 193] on icon "button" at bounding box center [1113, 198] width 5 height 10
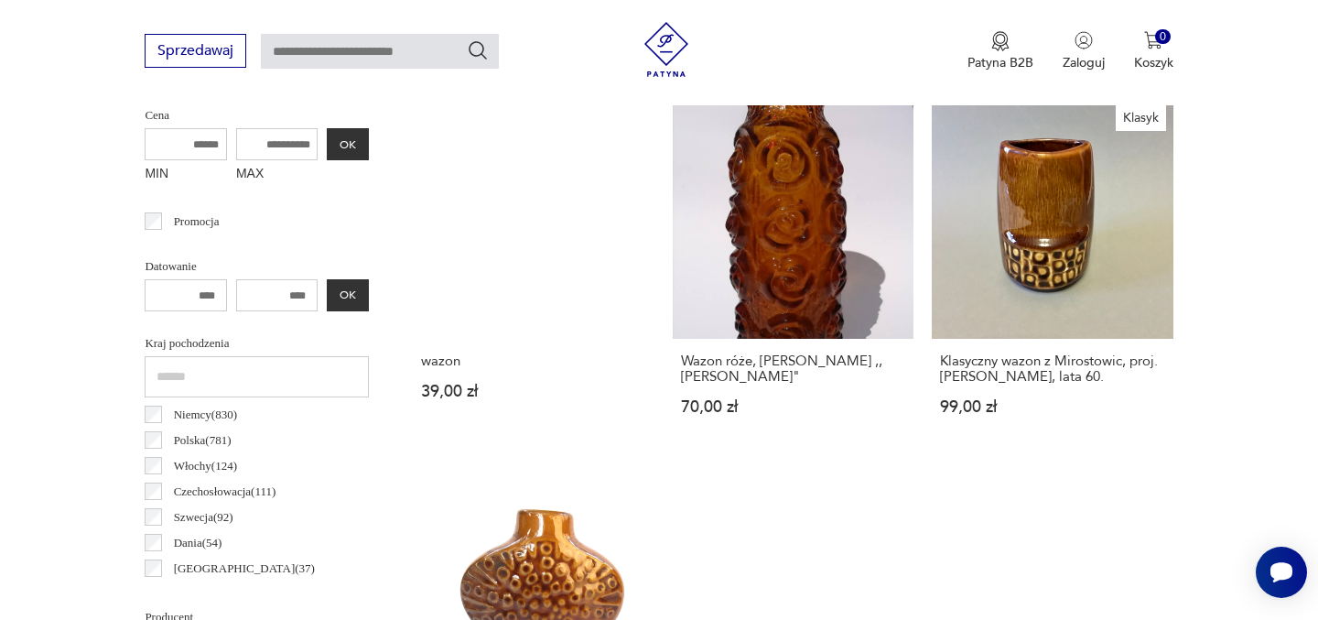
scroll to position [729, 0]
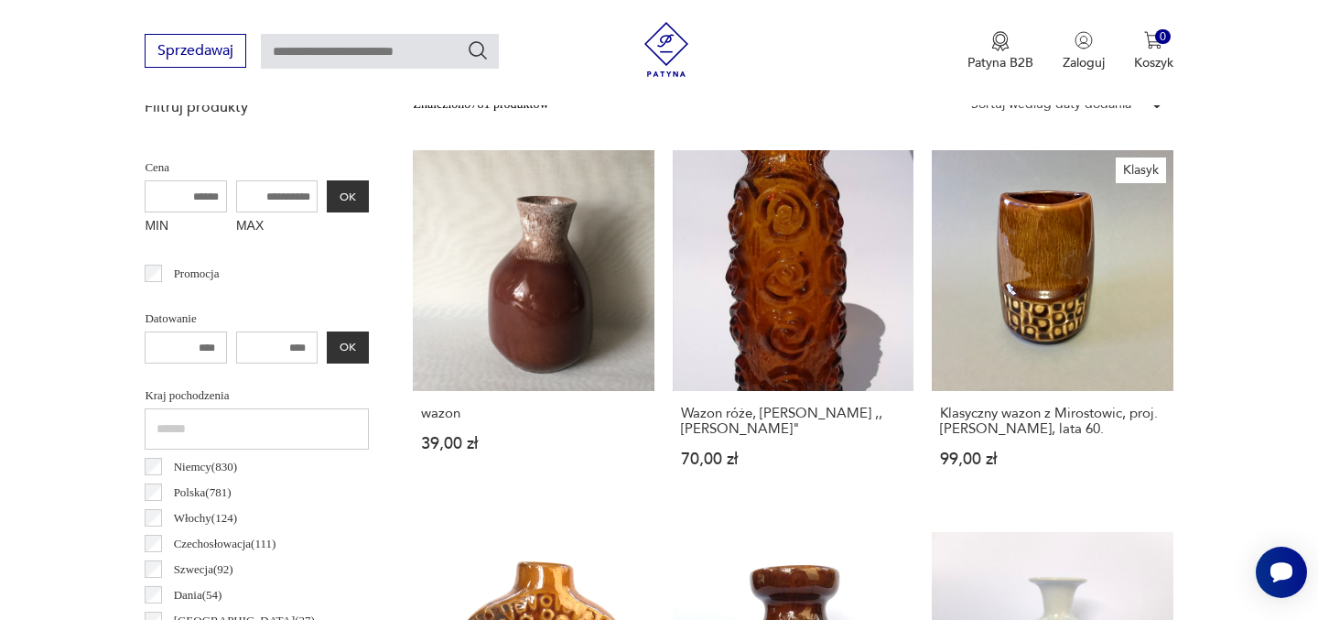
click at [790, 268] on link "Wazon róże, [PERSON_NAME] ,,[PERSON_NAME]" 70,00 zł" at bounding box center [793, 326] width 241 height 352
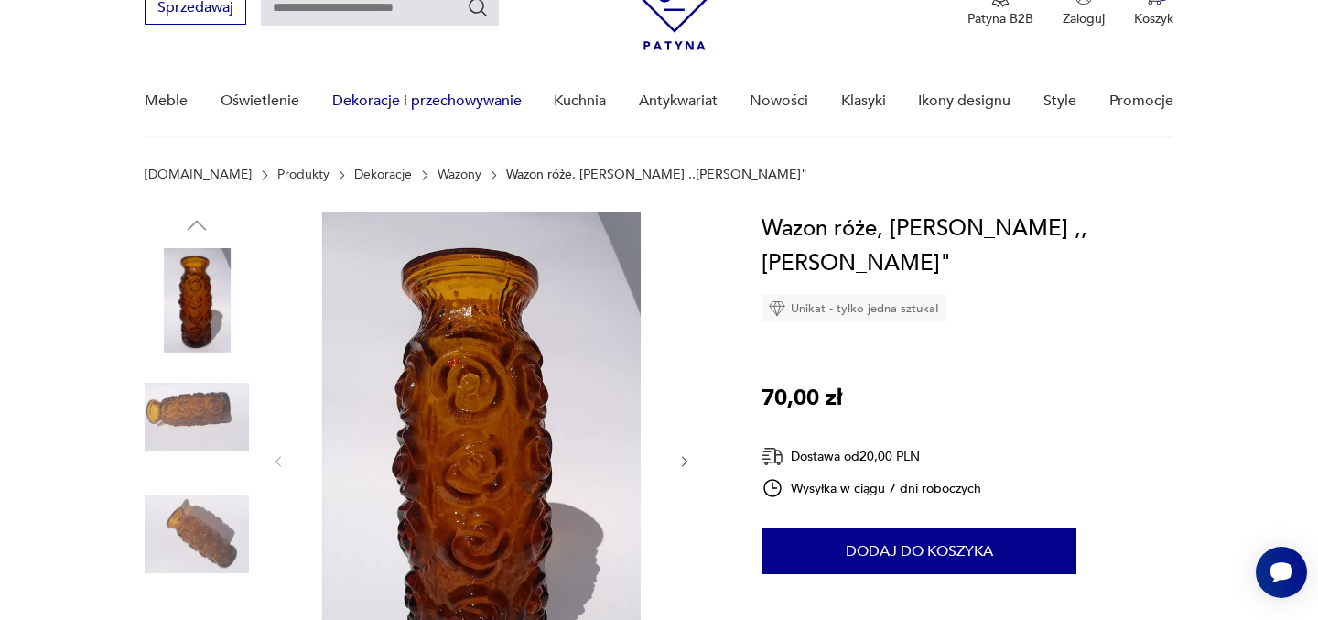
scroll to position [87, 0]
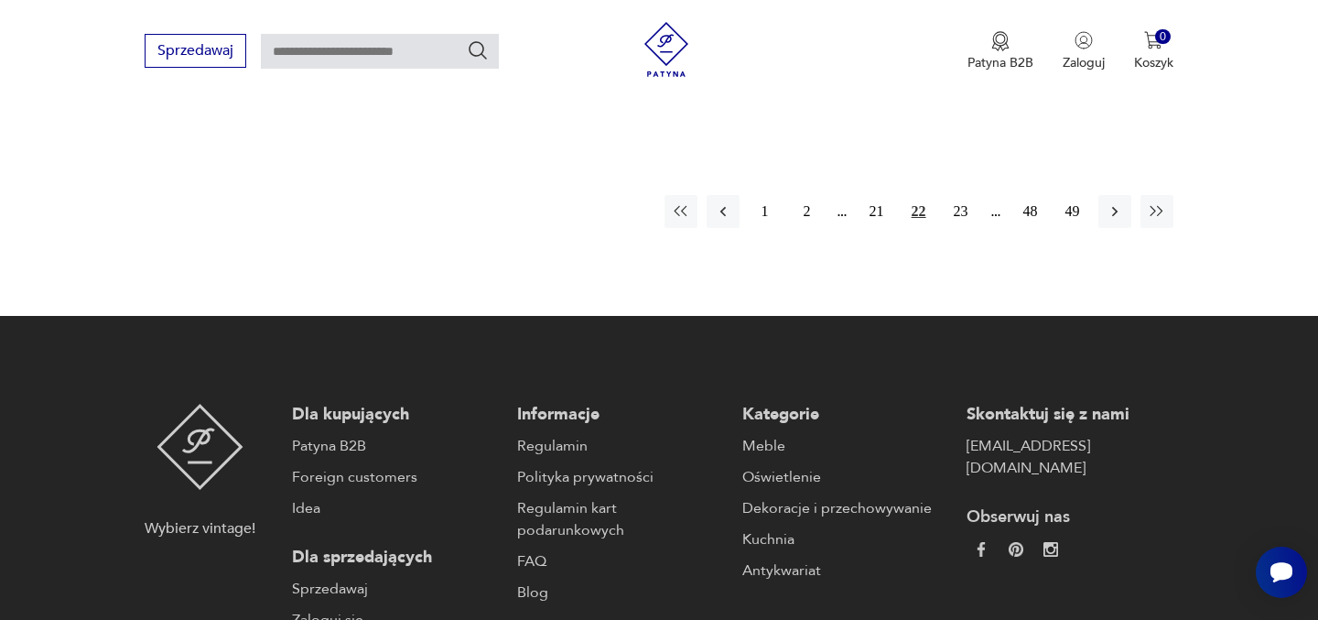
scroll to position [2996, 0]
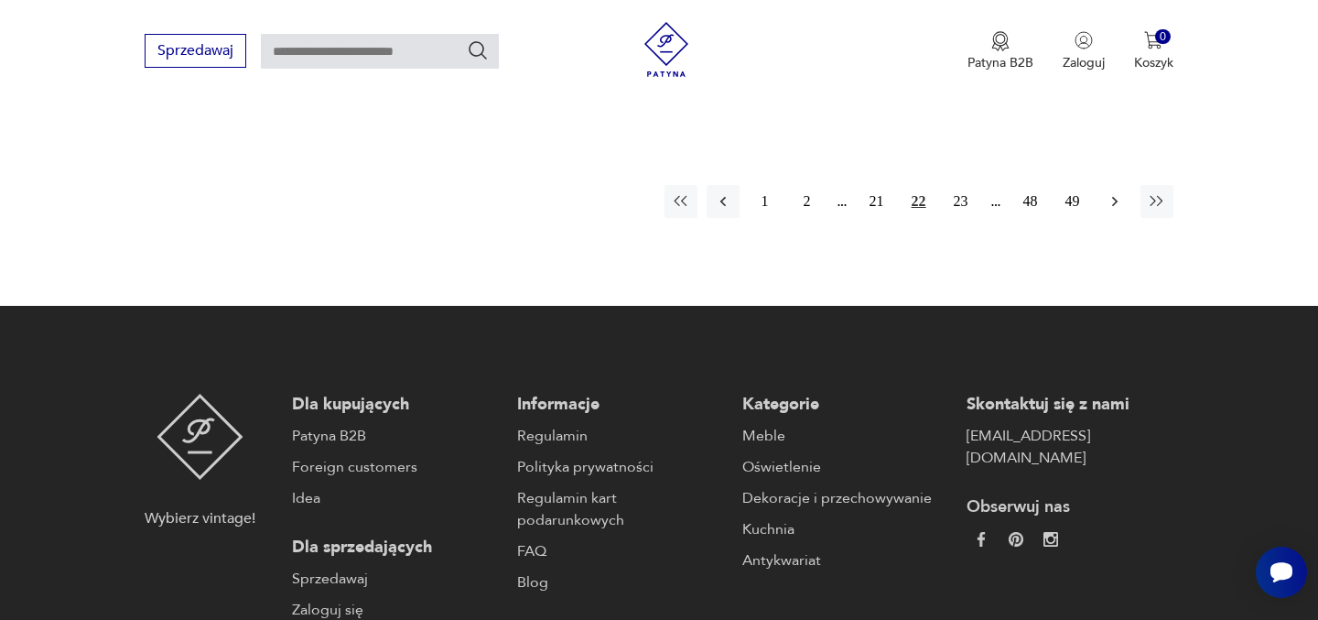
click at [1114, 192] on icon "button" at bounding box center [1115, 201] width 18 height 18
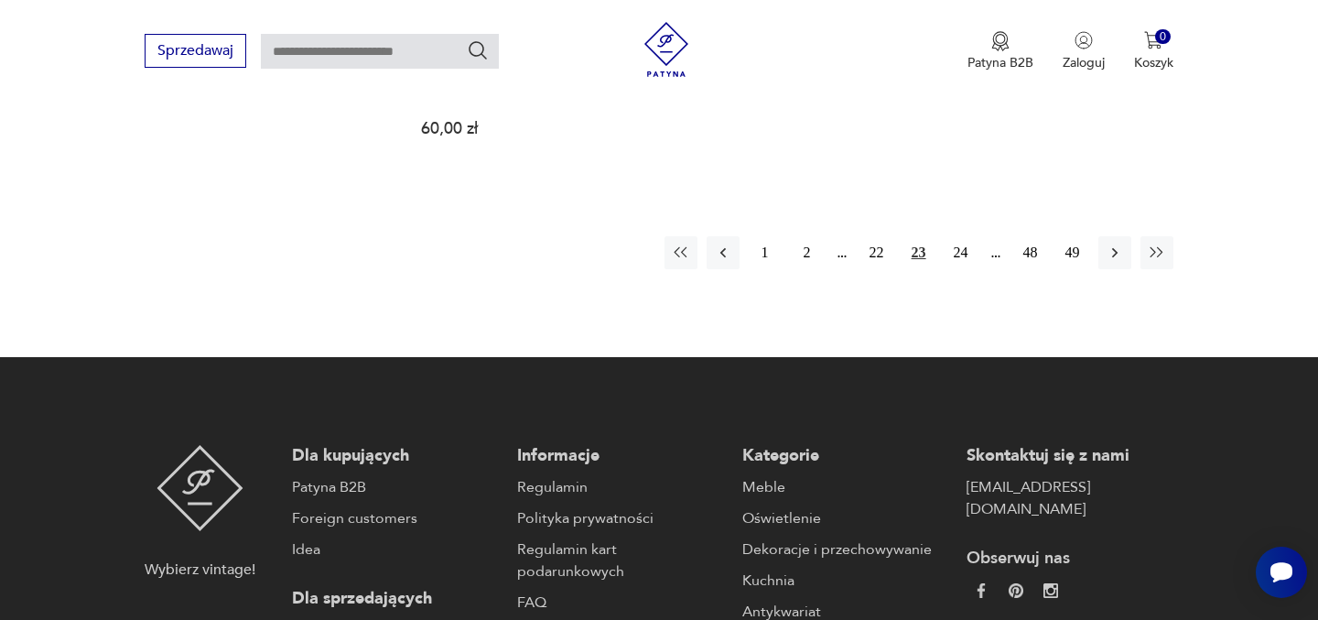
scroll to position [2945, 0]
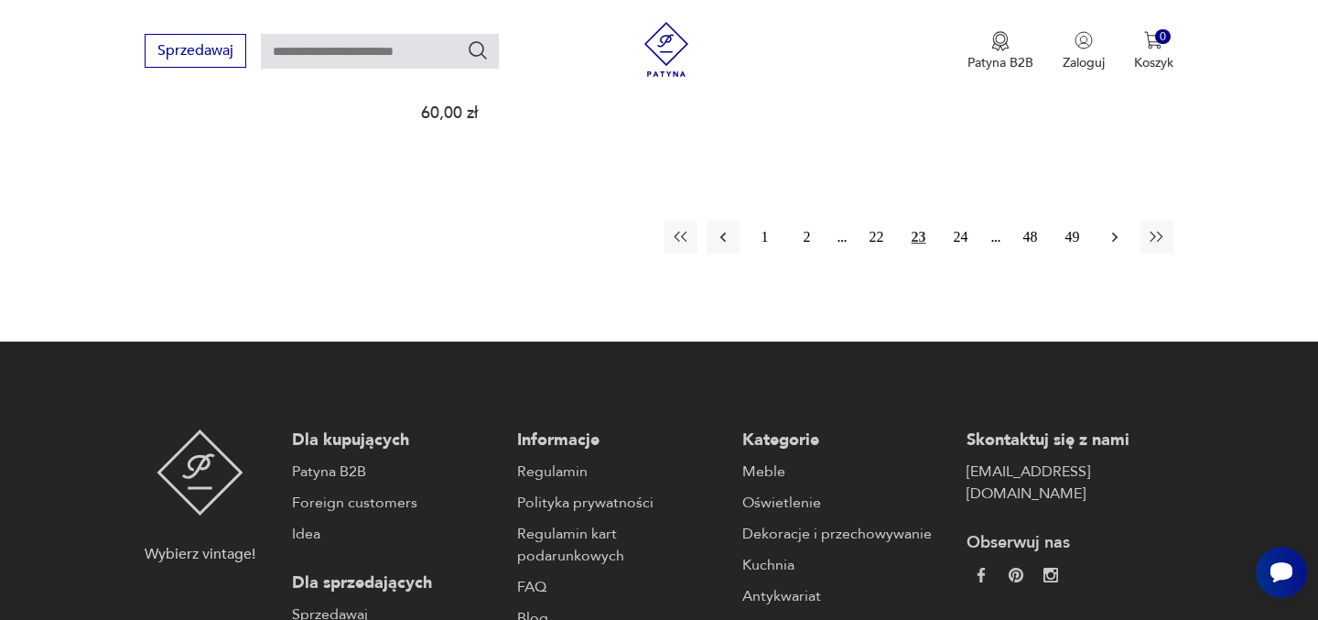
click at [1110, 228] on icon "button" at bounding box center [1115, 237] width 18 height 18
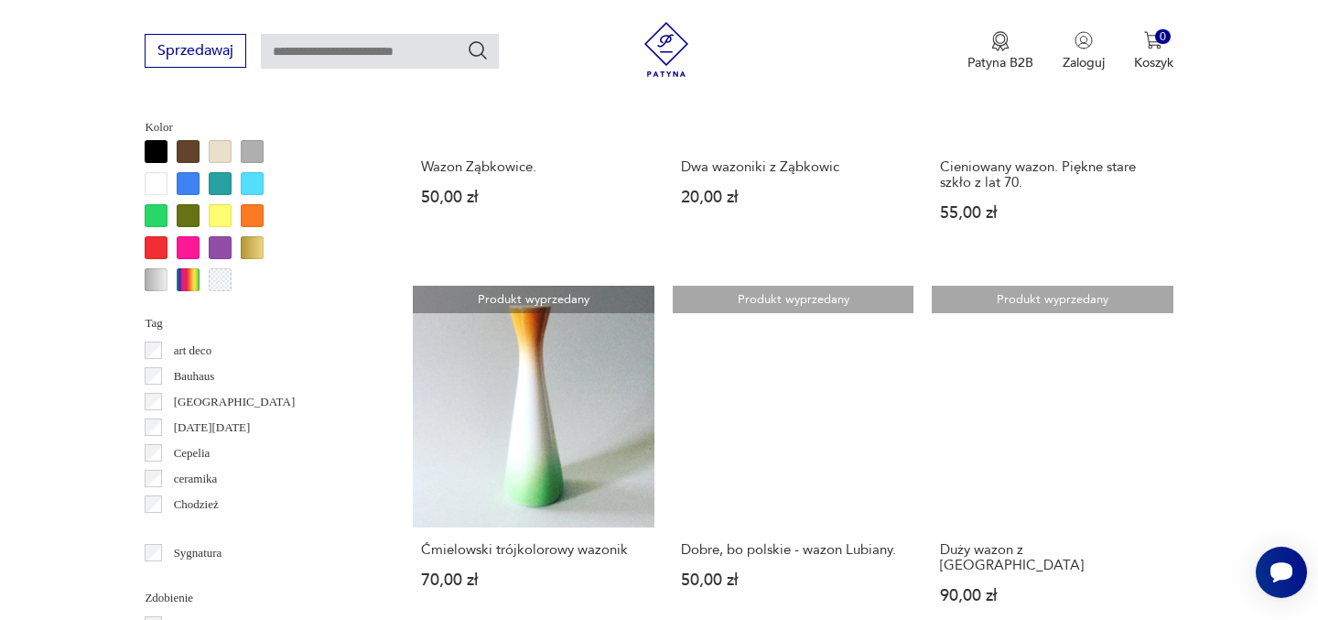
scroll to position [1687, 0]
